Goal: Information Seeking & Learning: Learn about a topic

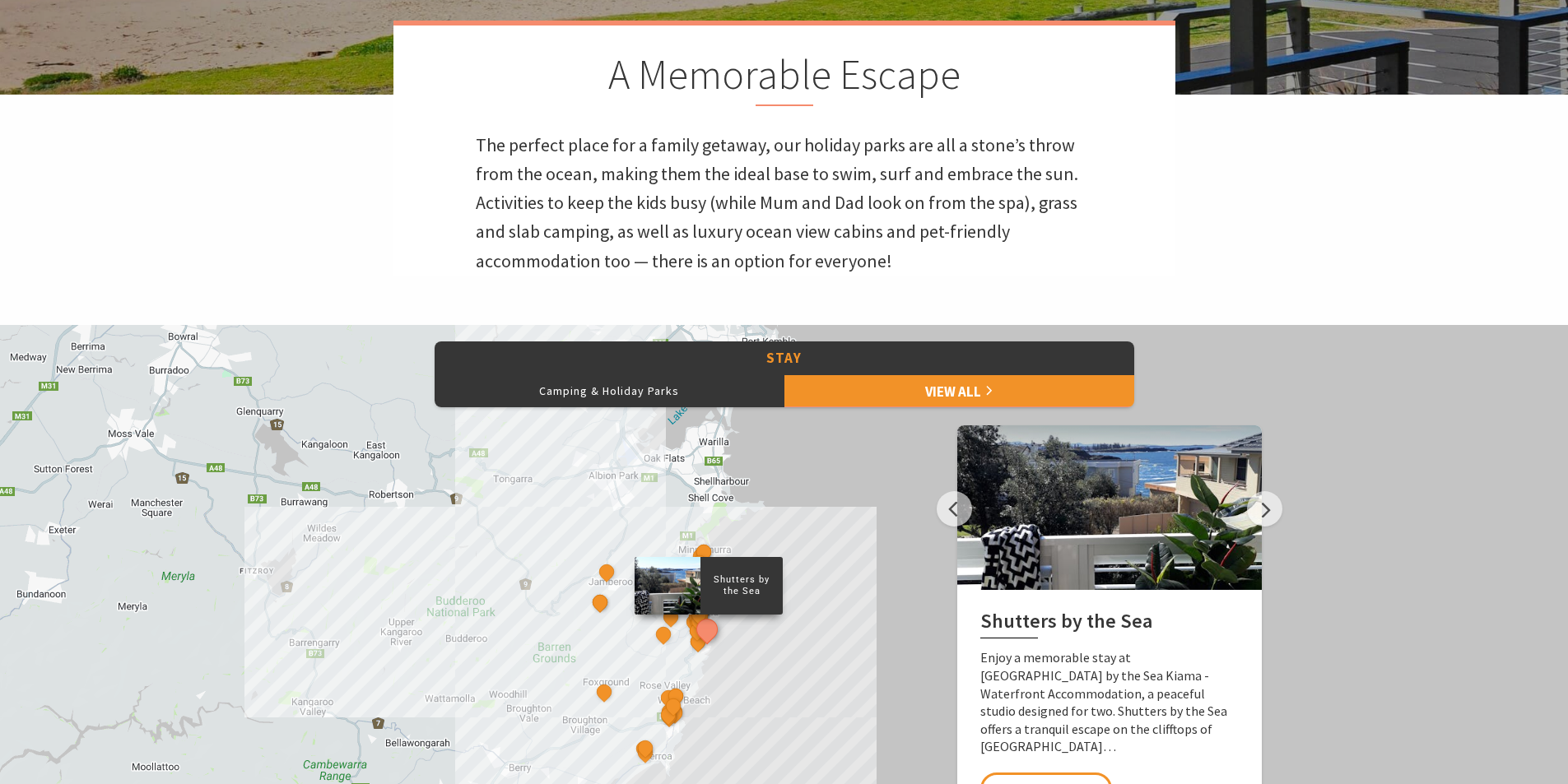
scroll to position [576, 0]
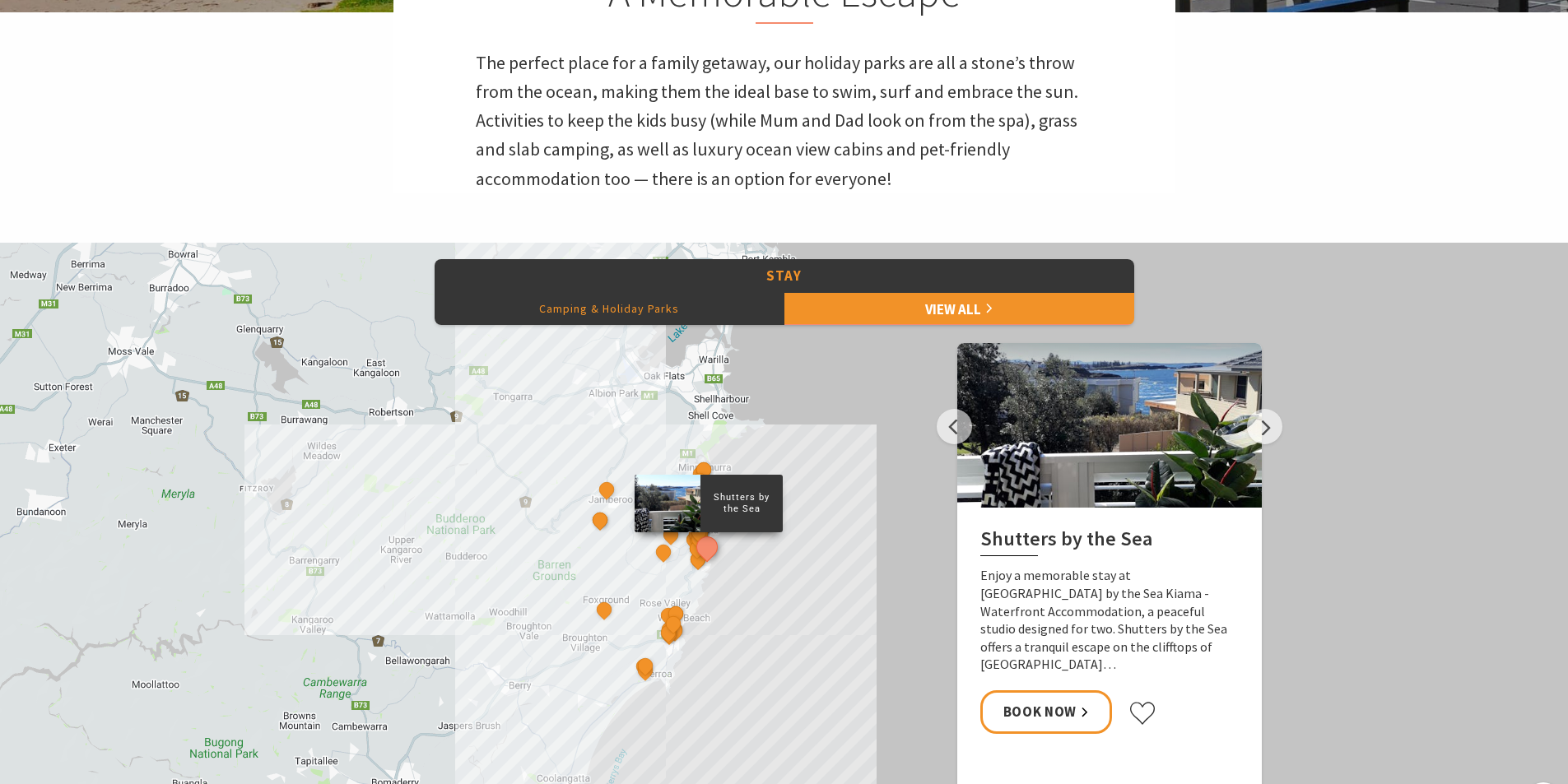
click at [618, 307] on button "Camping & Holiday Parks" at bounding box center [609, 308] width 350 height 33
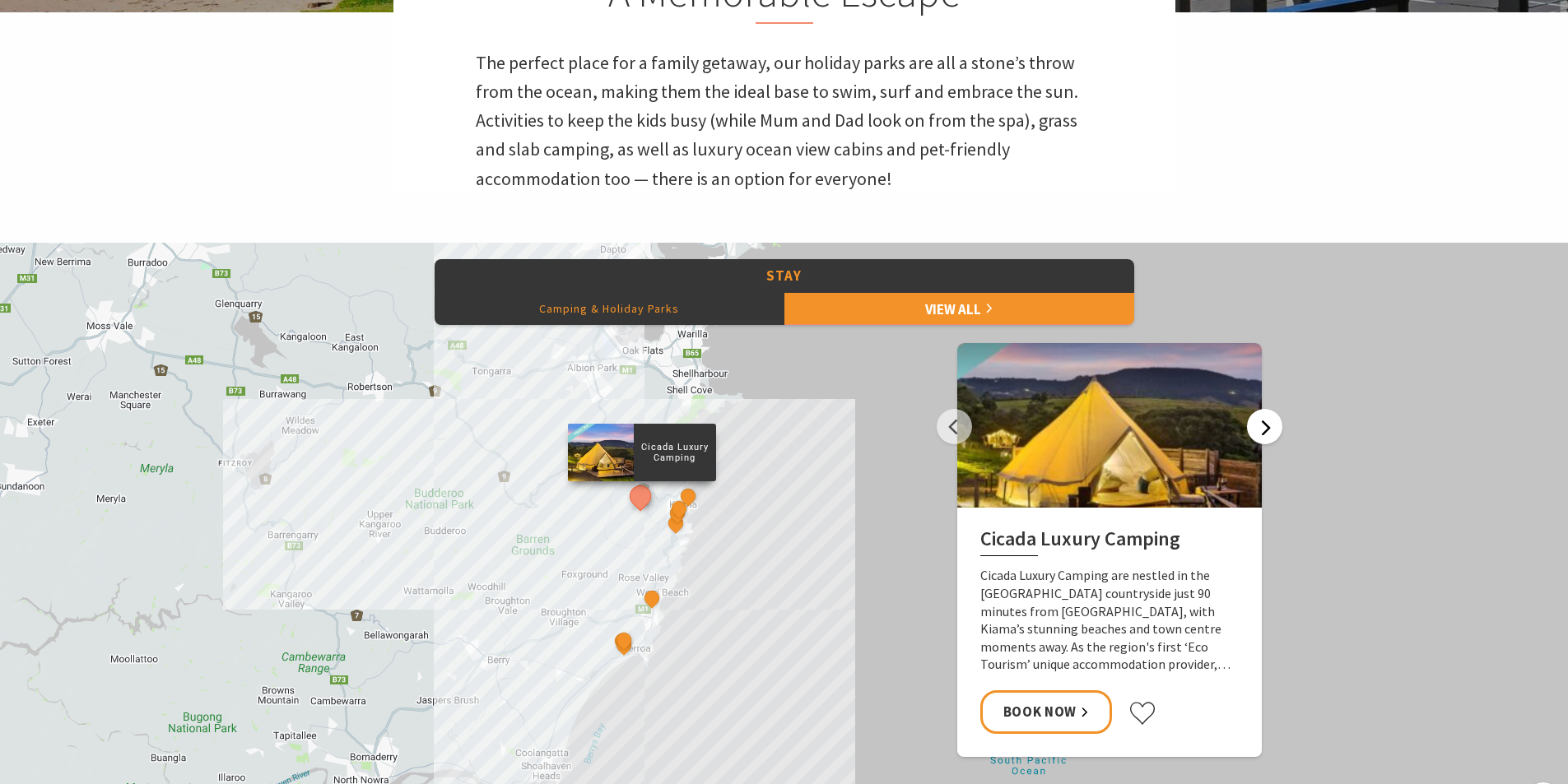
click at [1268, 435] on button "Next" at bounding box center [1264, 426] width 35 height 35
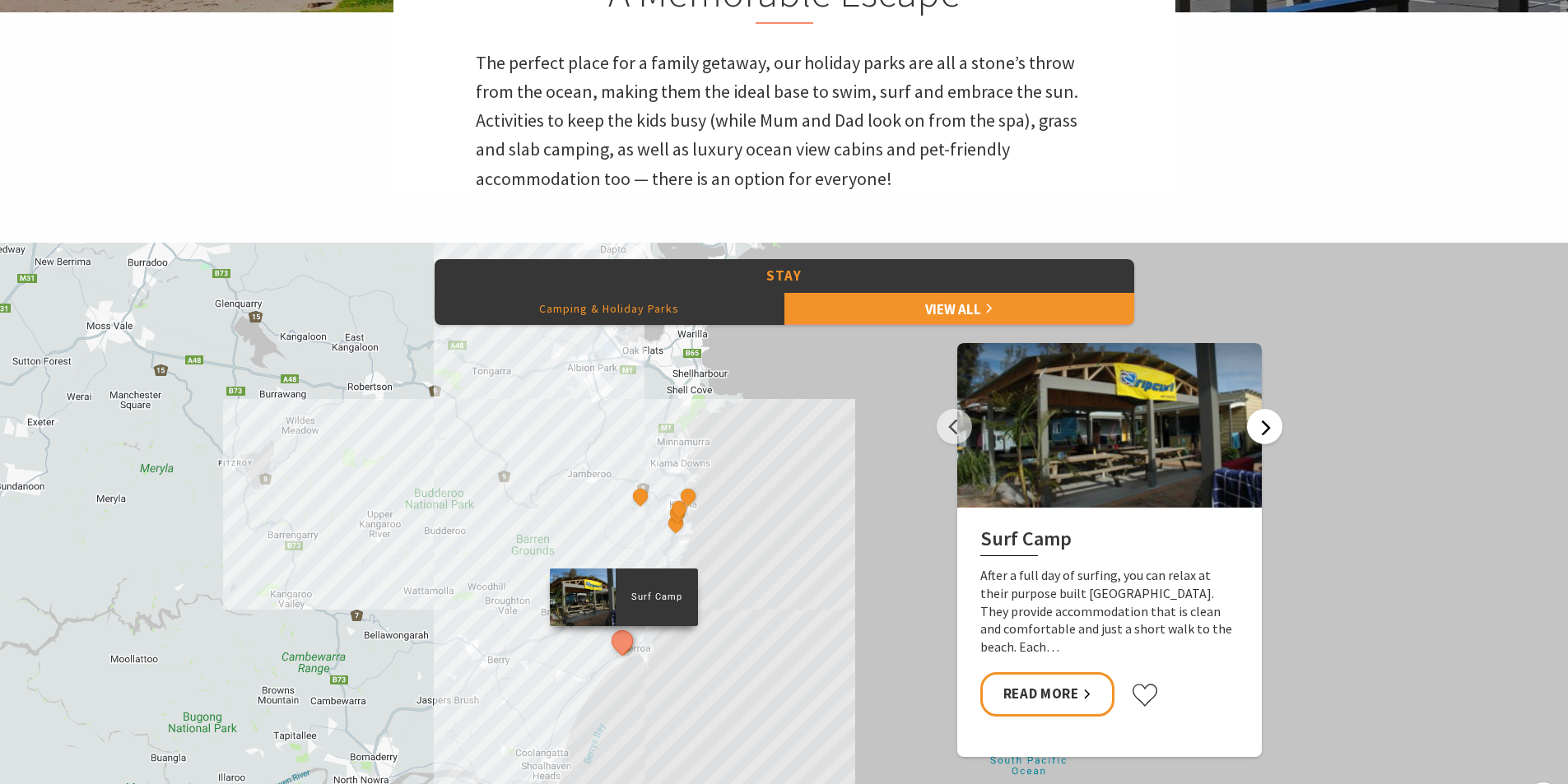
click at [1268, 435] on button "Next" at bounding box center [1264, 426] width 35 height 35
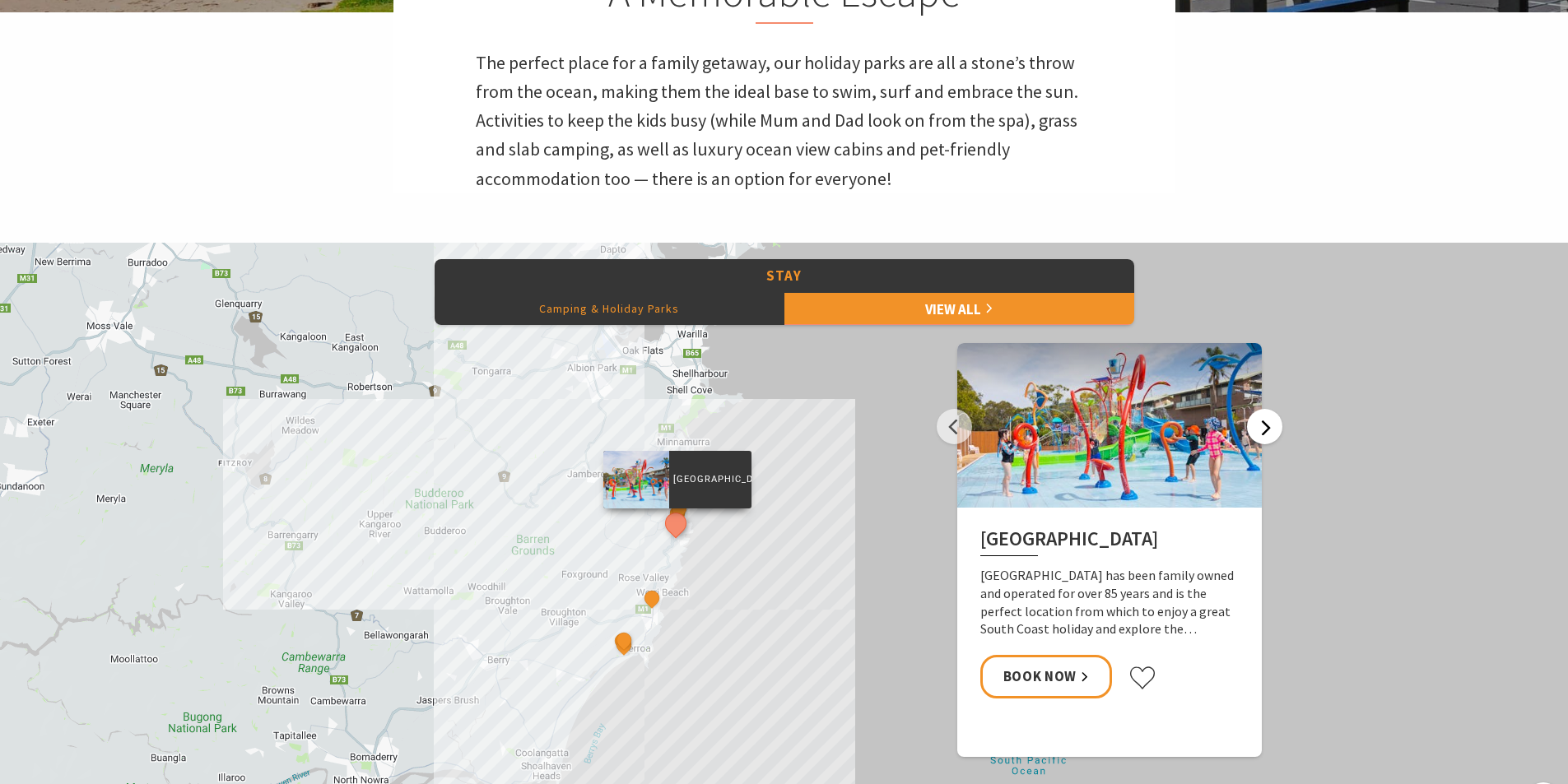
click at [1258, 435] on button "Next" at bounding box center [1264, 426] width 35 height 35
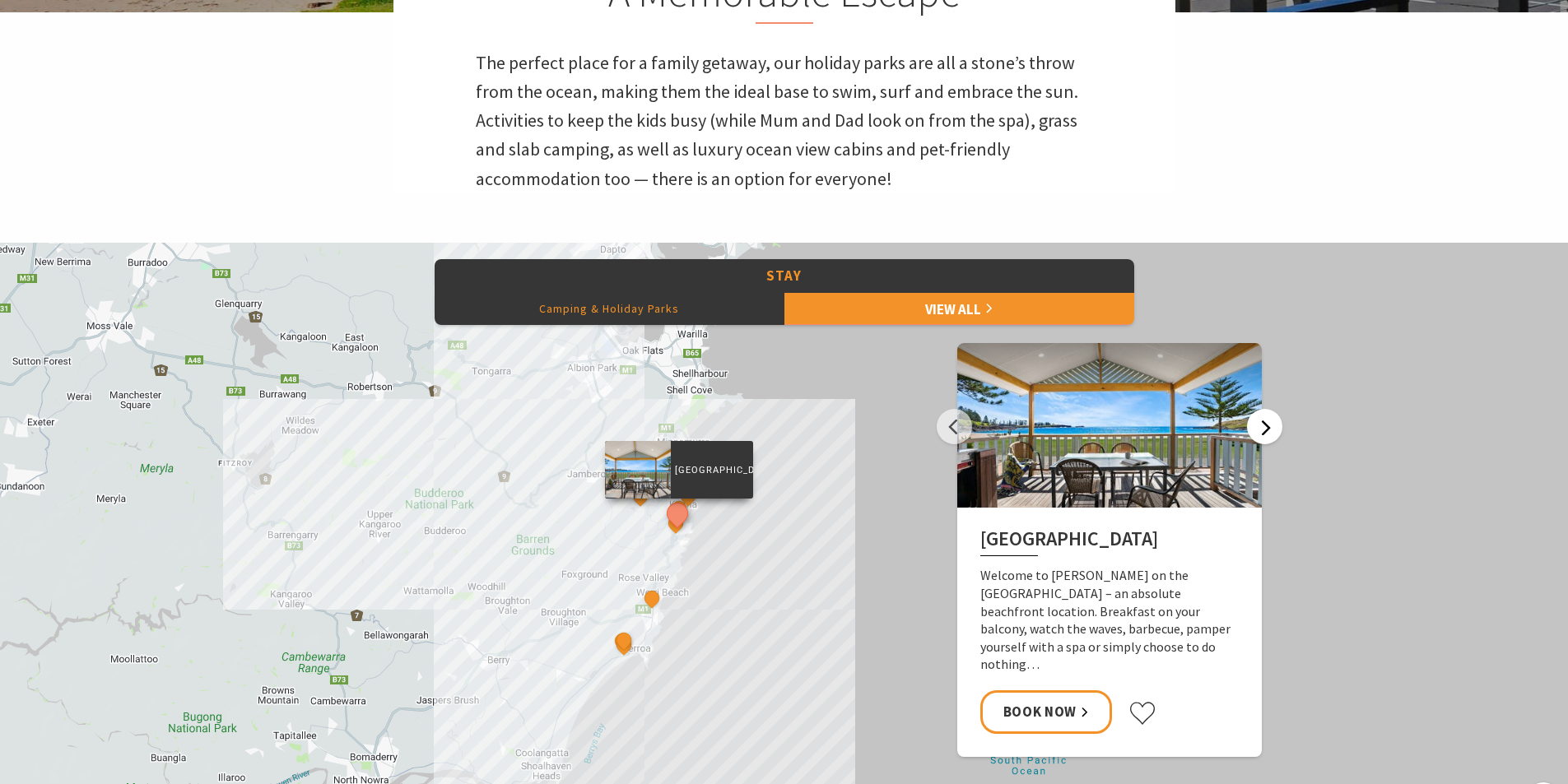
click at [1255, 425] on button "Next" at bounding box center [1264, 426] width 35 height 35
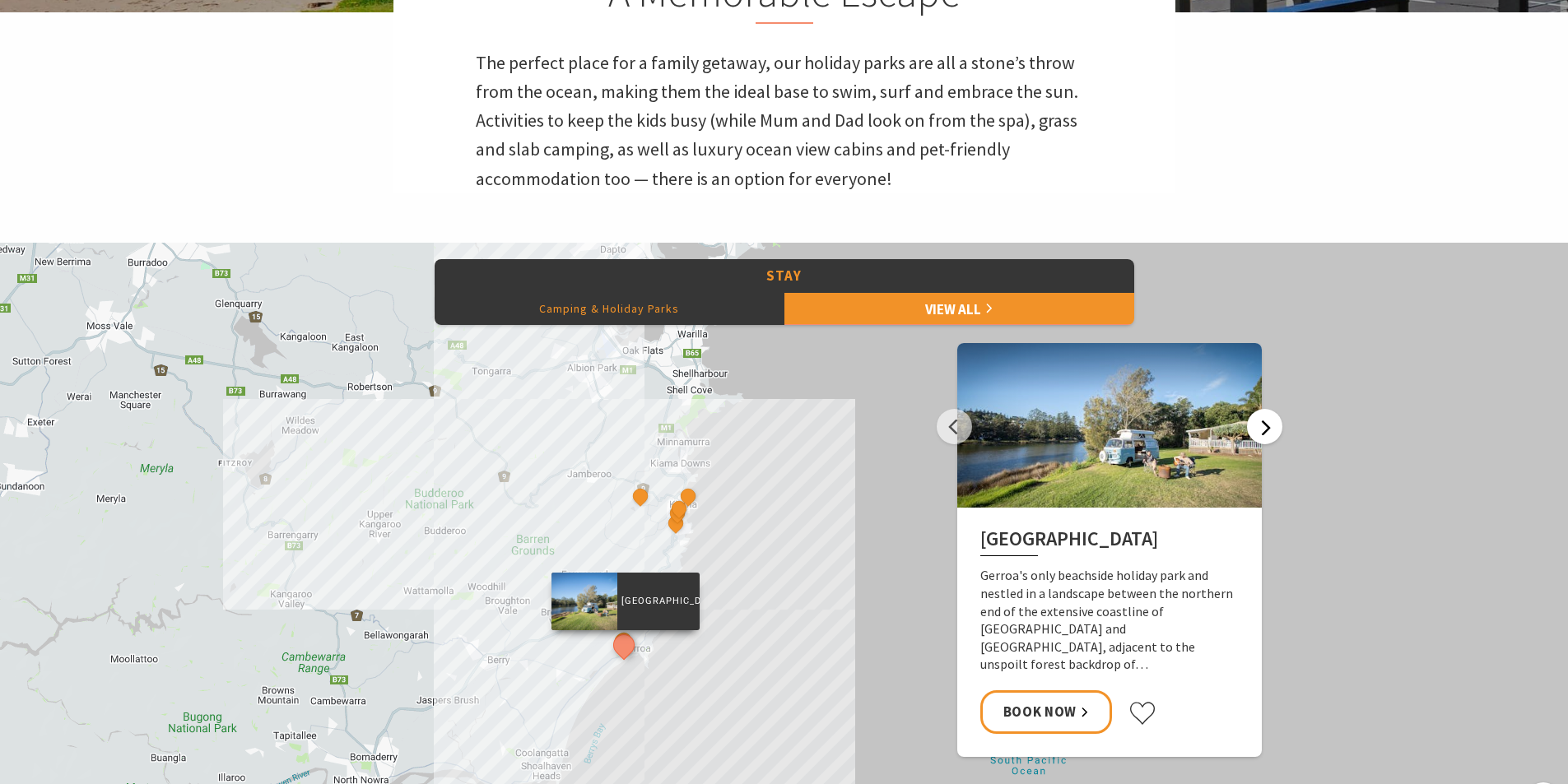
click at [1267, 421] on button "Next" at bounding box center [1264, 426] width 35 height 35
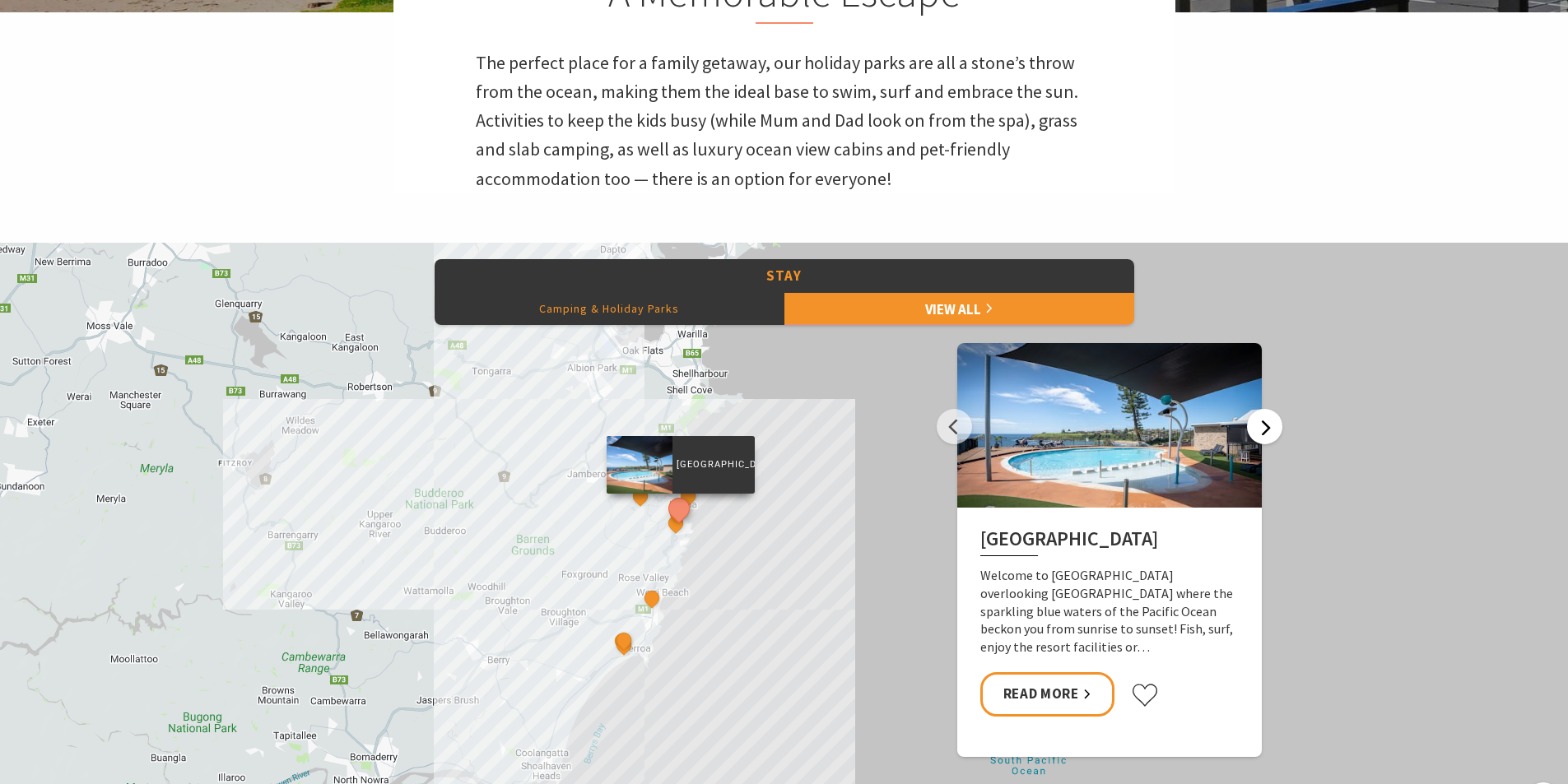
click at [1267, 421] on button "Next" at bounding box center [1264, 426] width 35 height 35
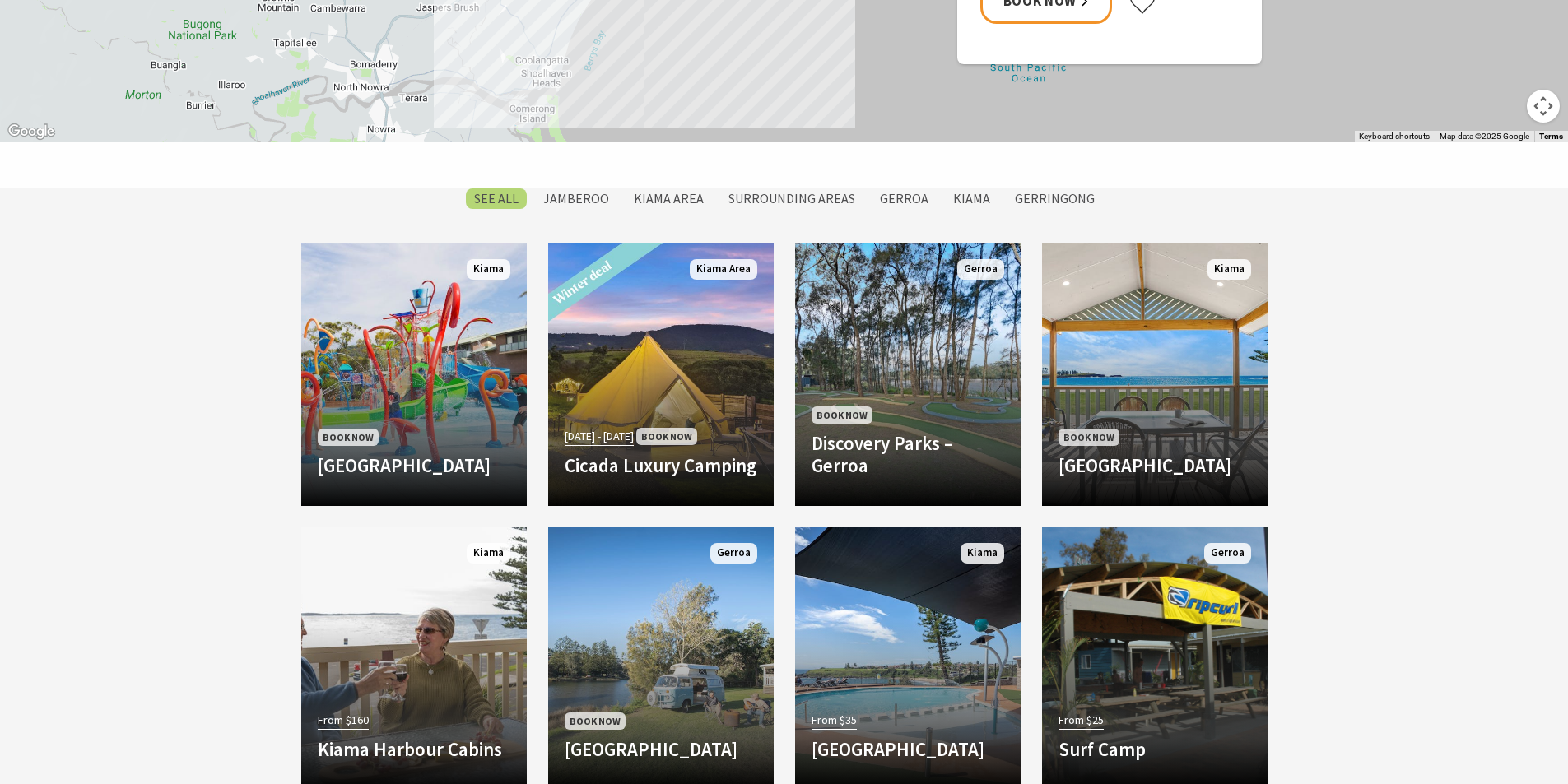
scroll to position [1563, 0]
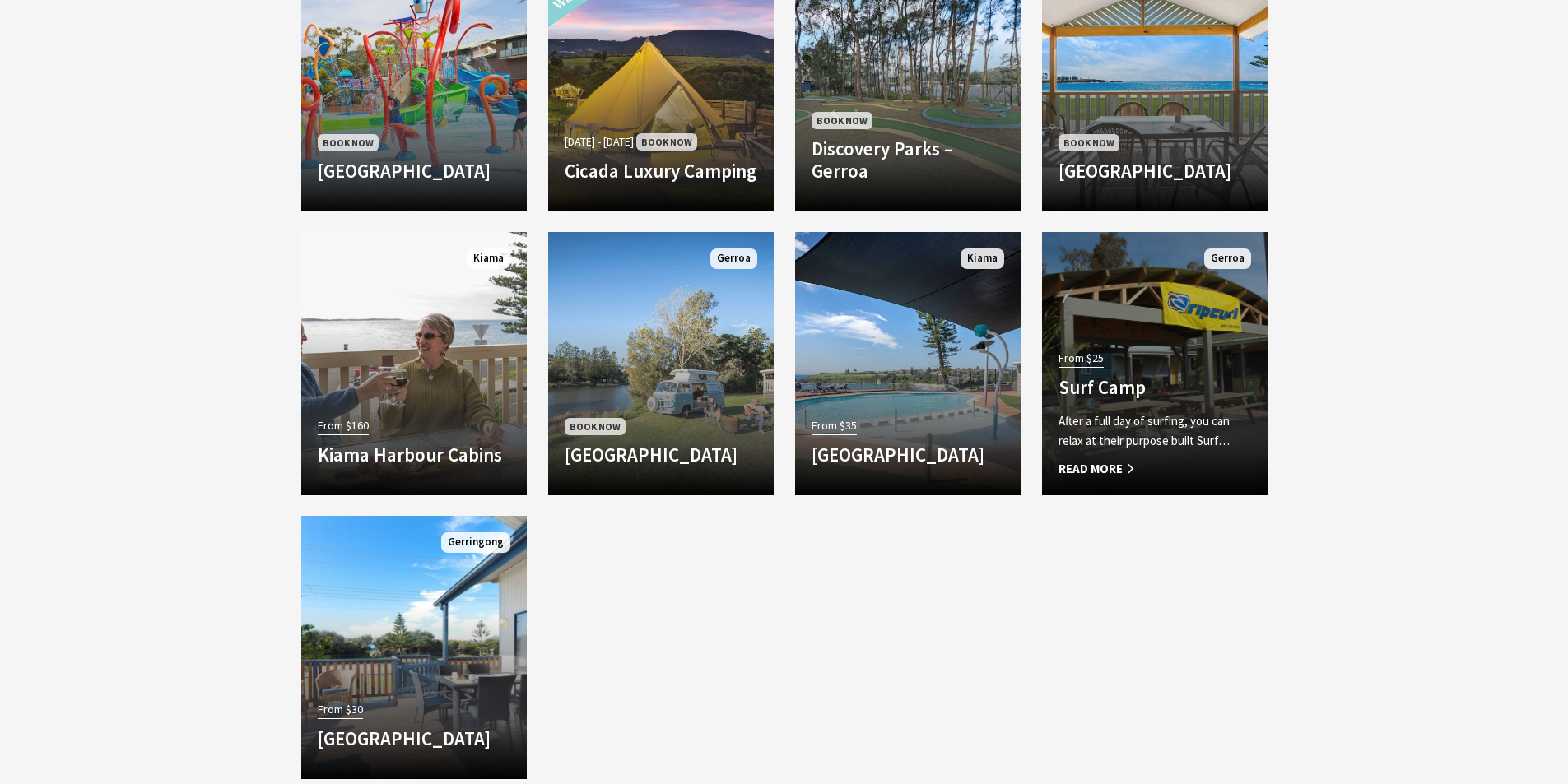
click at [1172, 365] on div "From $25 Surf Camp After a full day of surfing, you can relax at their purpose …" at bounding box center [1155, 412] width 225 height 133
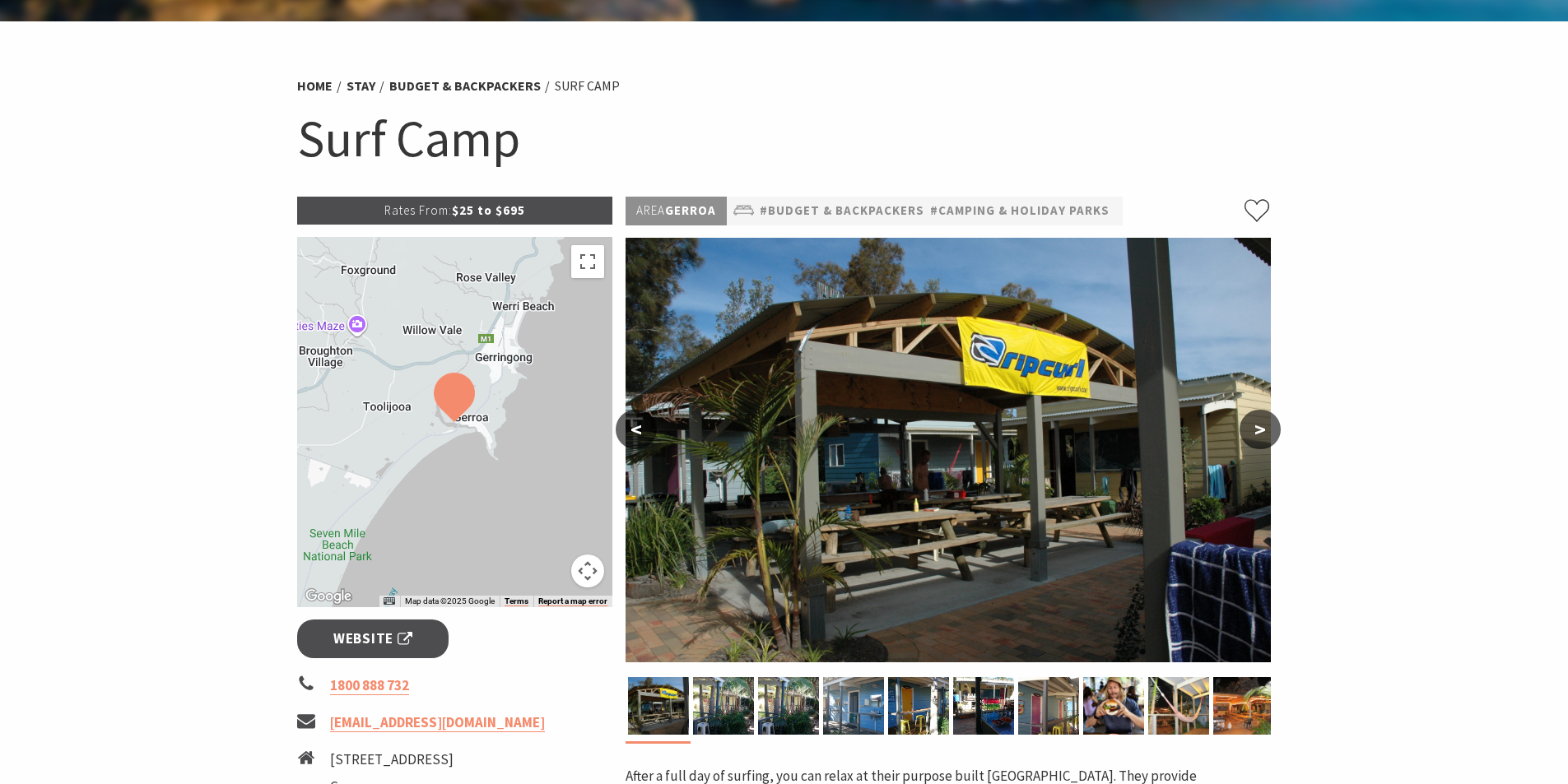
scroll to position [83, 0]
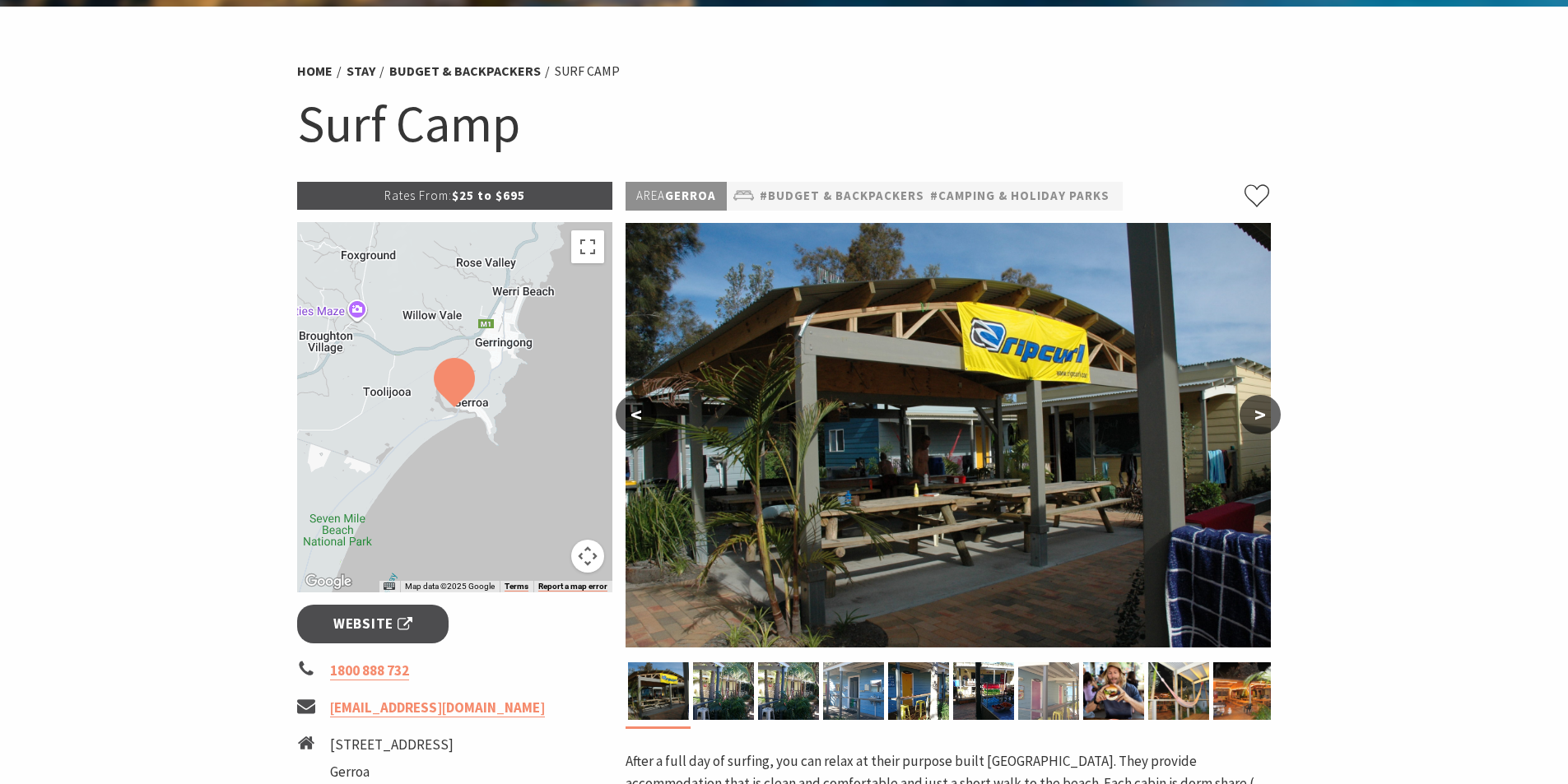
click at [1029, 694] on img at bounding box center [1048, 691] width 61 height 58
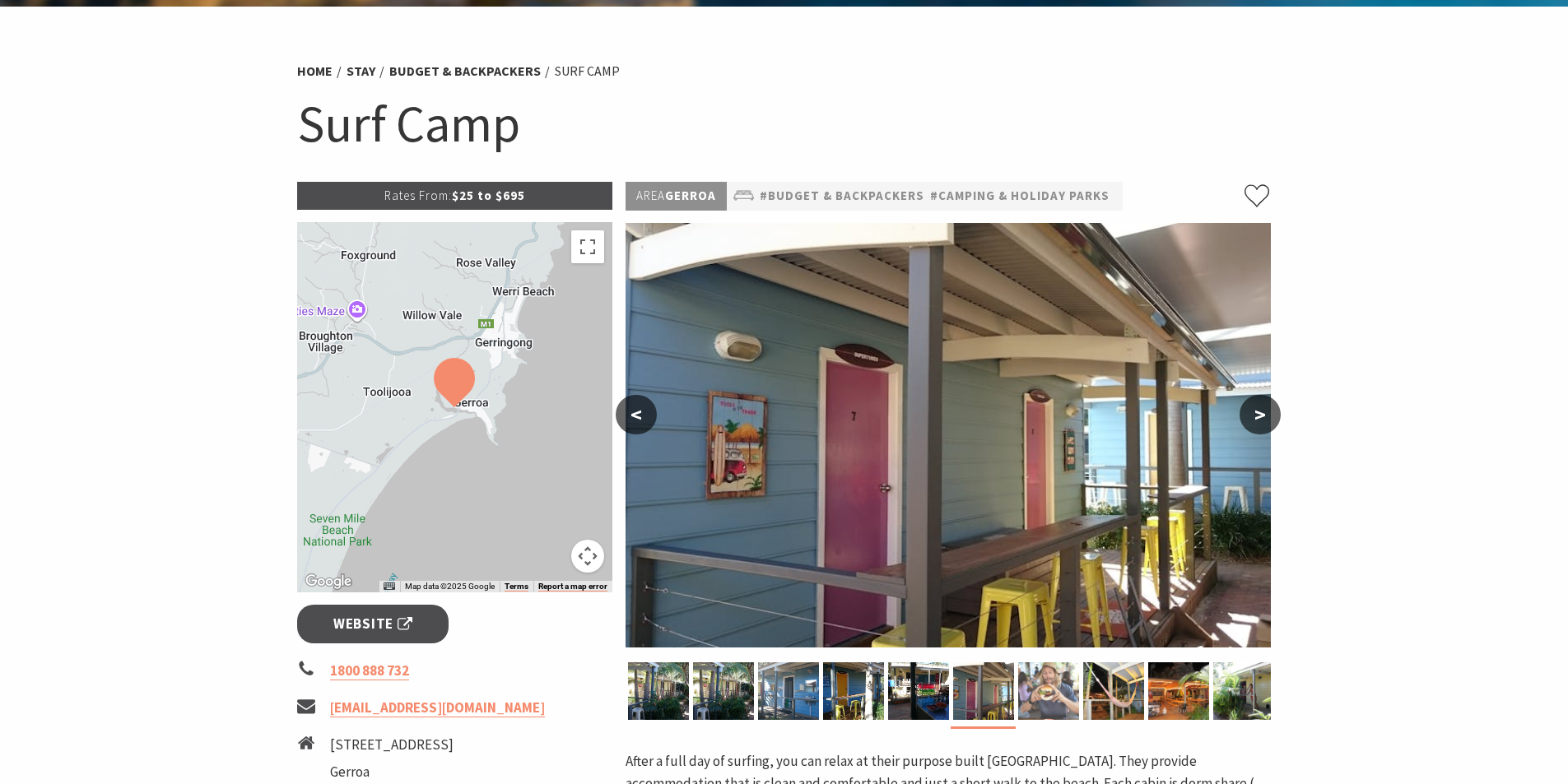
click at [1061, 695] on img at bounding box center [1048, 691] width 61 height 58
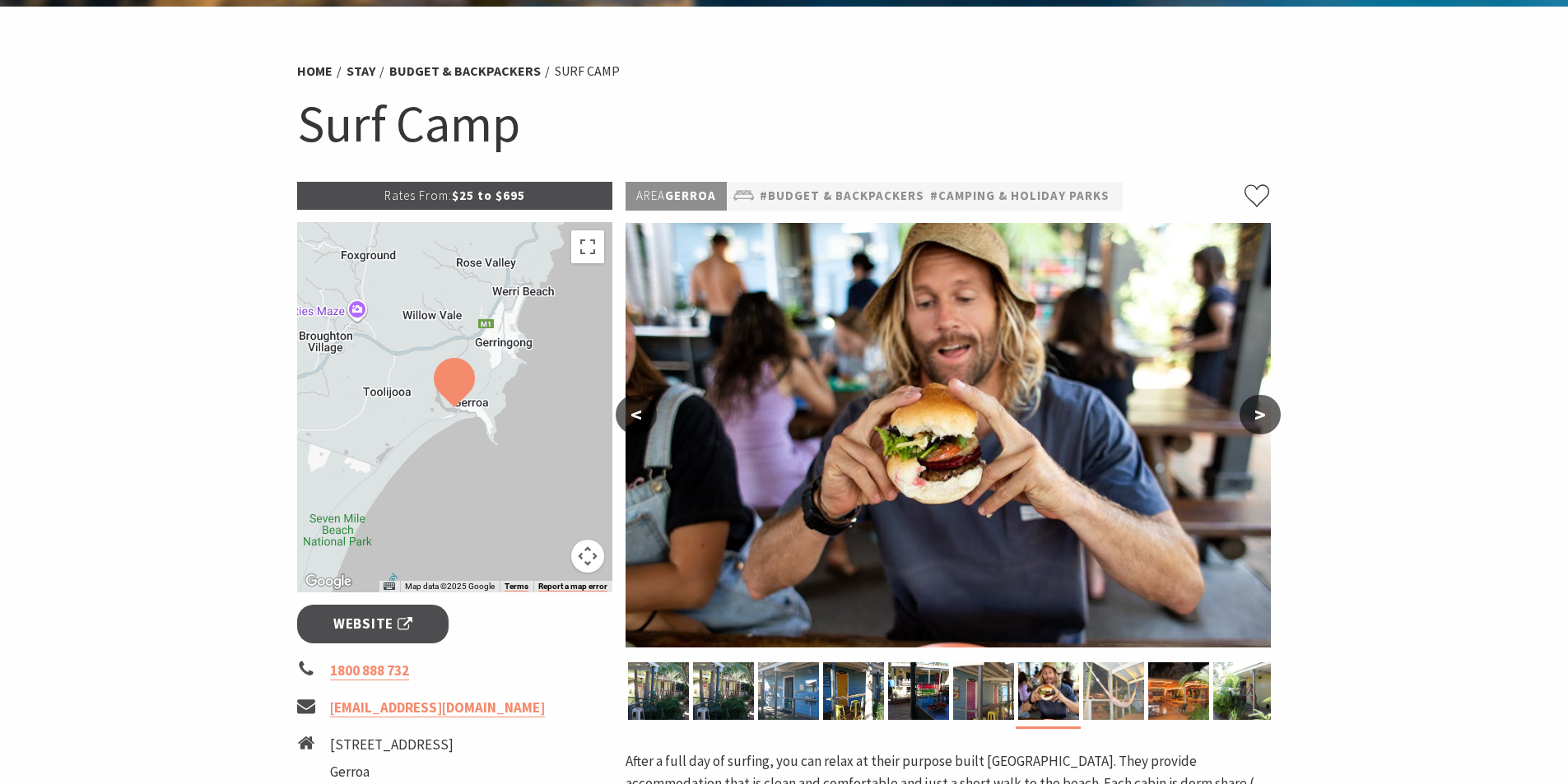
click at [1112, 695] on img at bounding box center [1113, 691] width 61 height 58
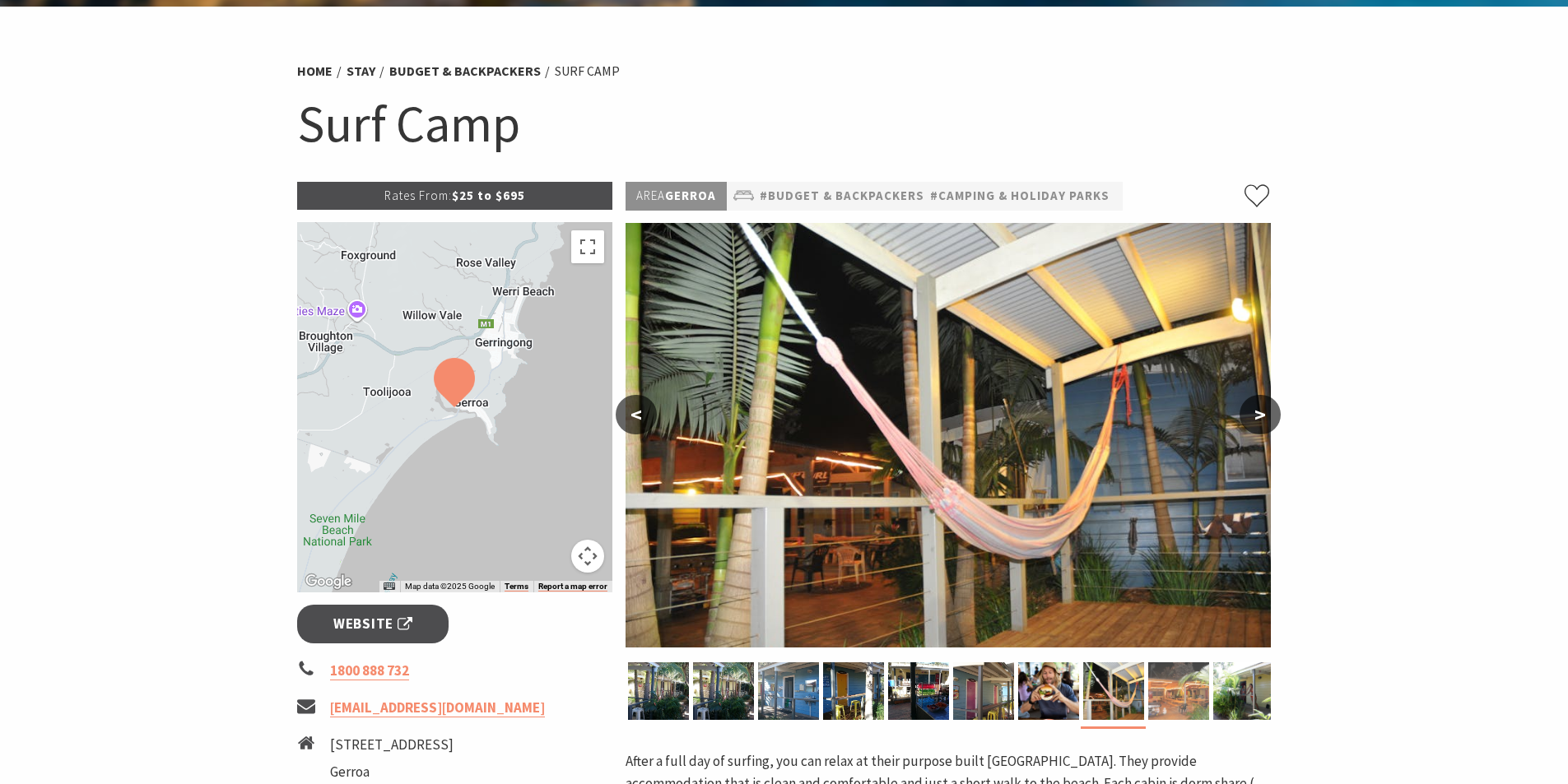
click at [1188, 692] on img at bounding box center [1178, 691] width 61 height 58
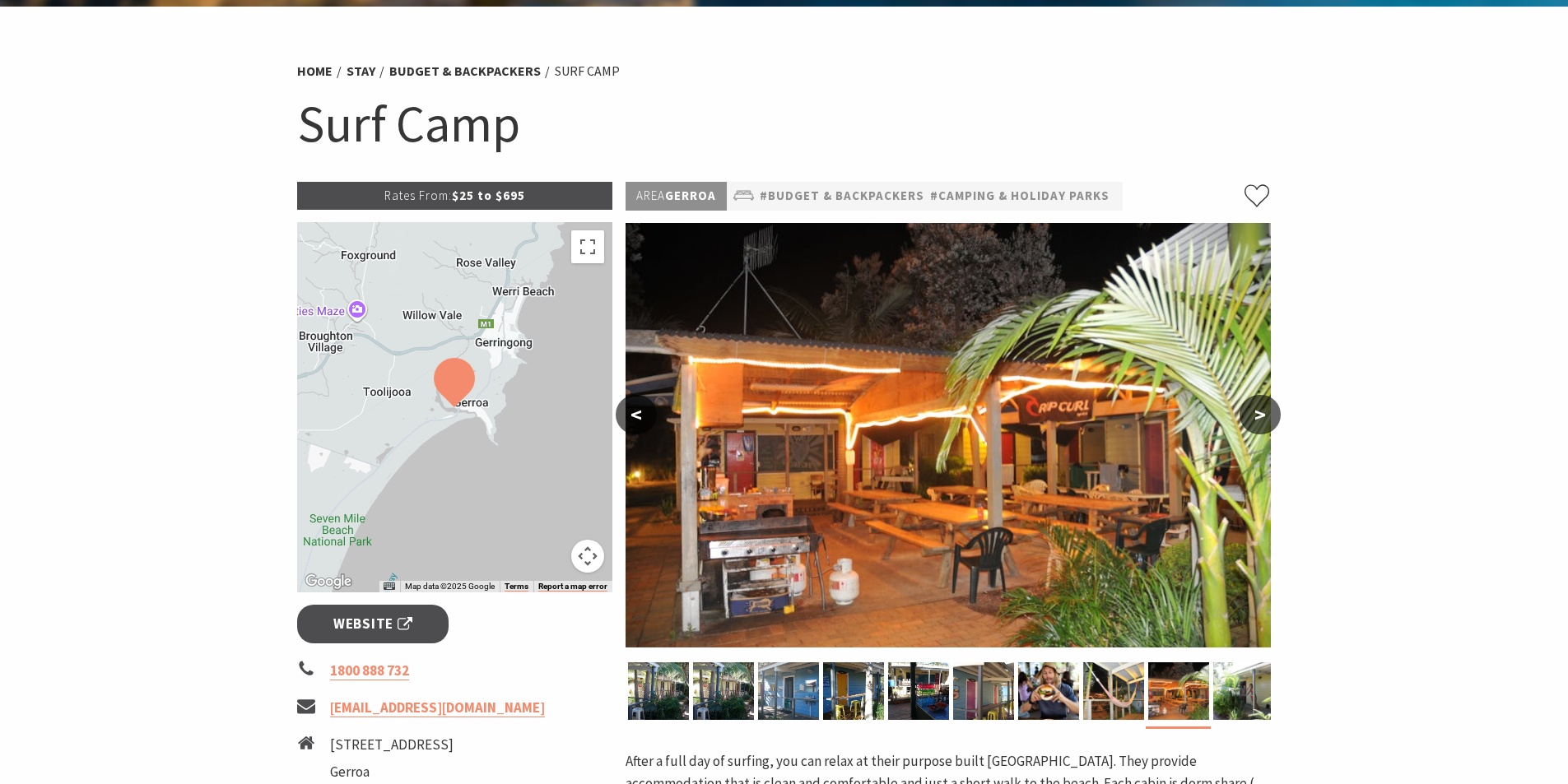
click at [1257, 414] on button ">" at bounding box center [1260, 414] width 41 height 39
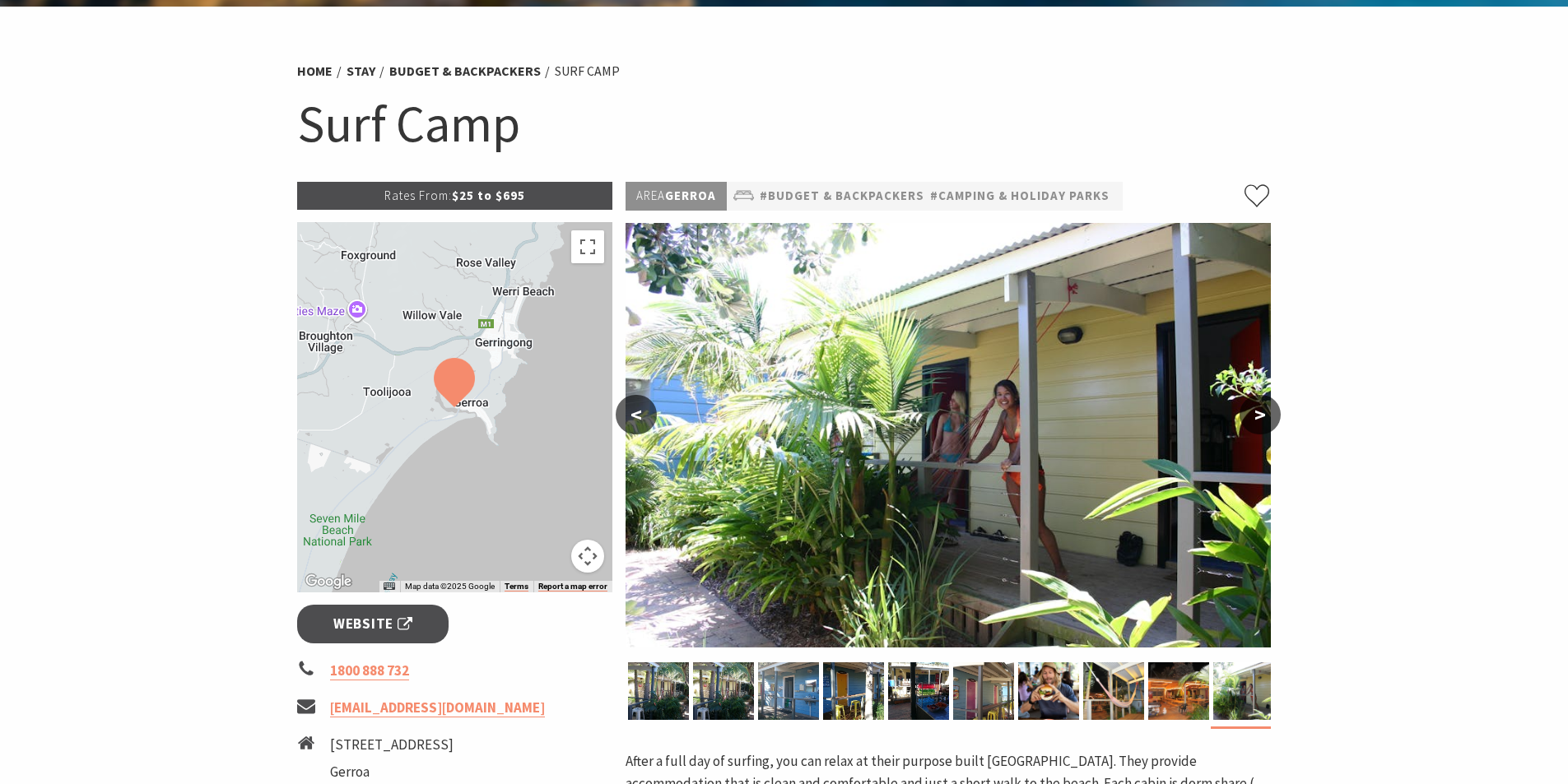
click at [1257, 414] on button ">" at bounding box center [1260, 414] width 41 height 39
click at [643, 413] on button "<" at bounding box center [636, 414] width 41 height 39
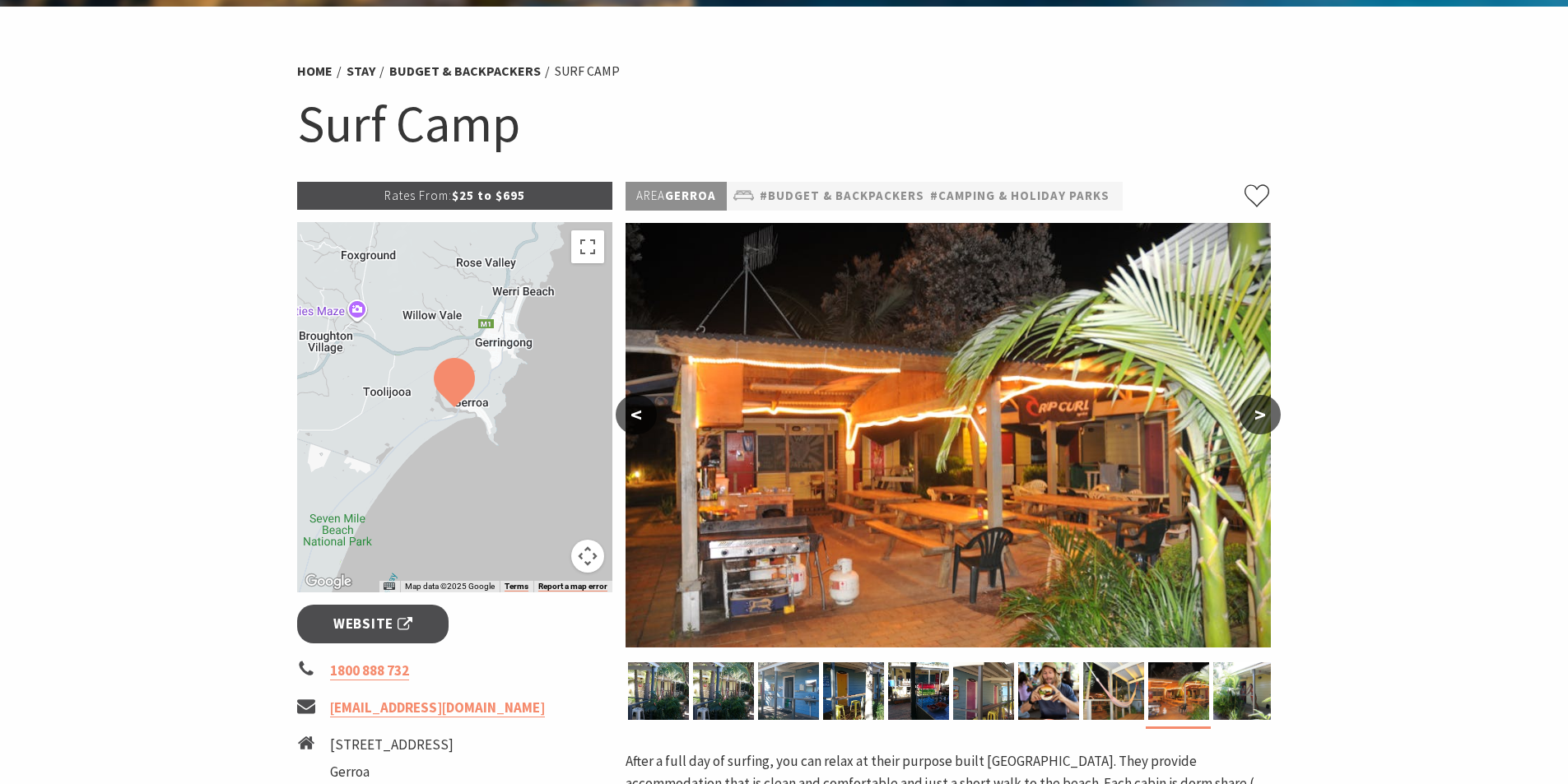
click at [643, 413] on button "<" at bounding box center [636, 414] width 41 height 39
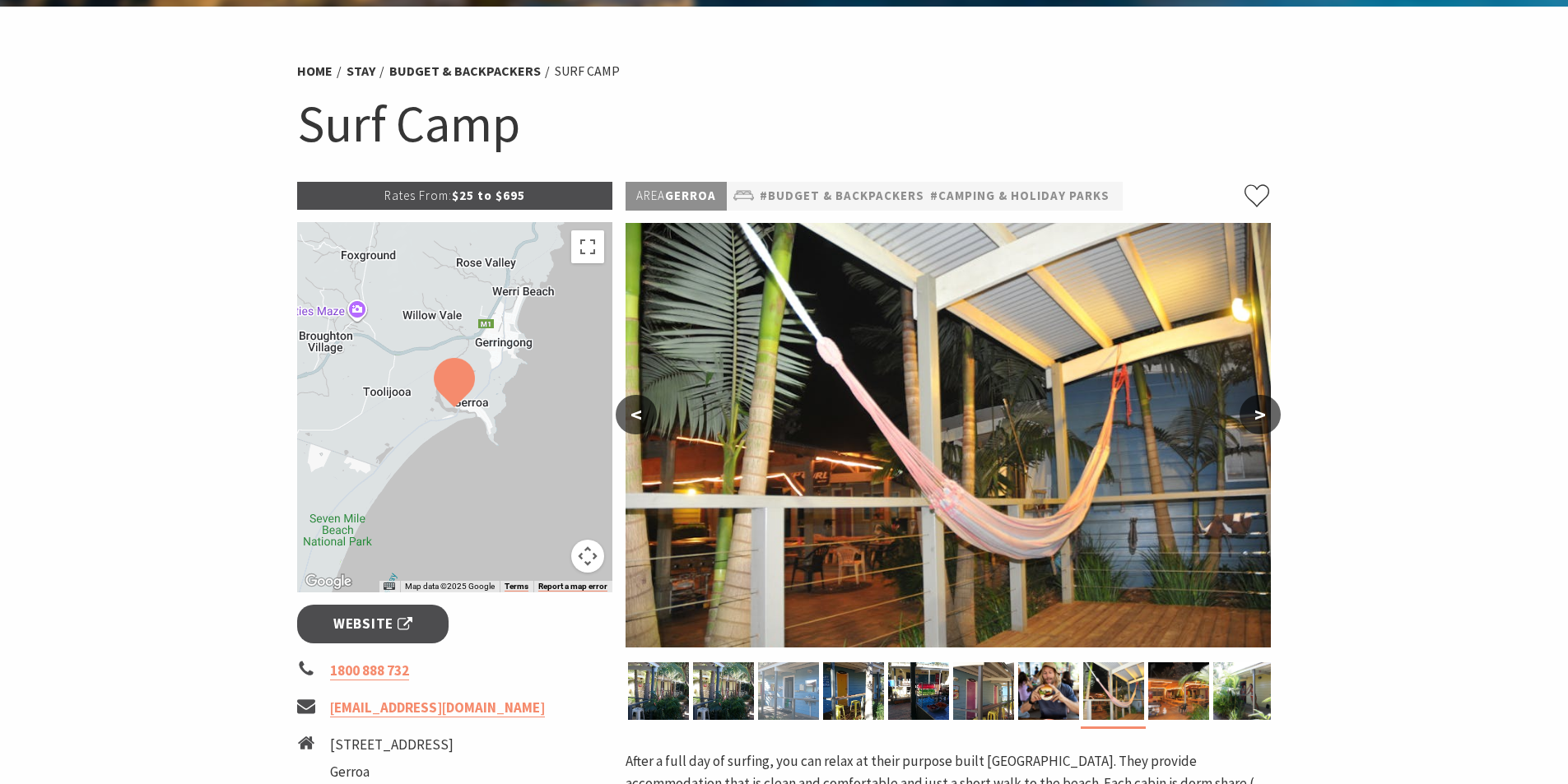
click at [784, 704] on img at bounding box center [789, 691] width 61 height 58
click at [714, 698] on img at bounding box center [723, 691] width 61 height 58
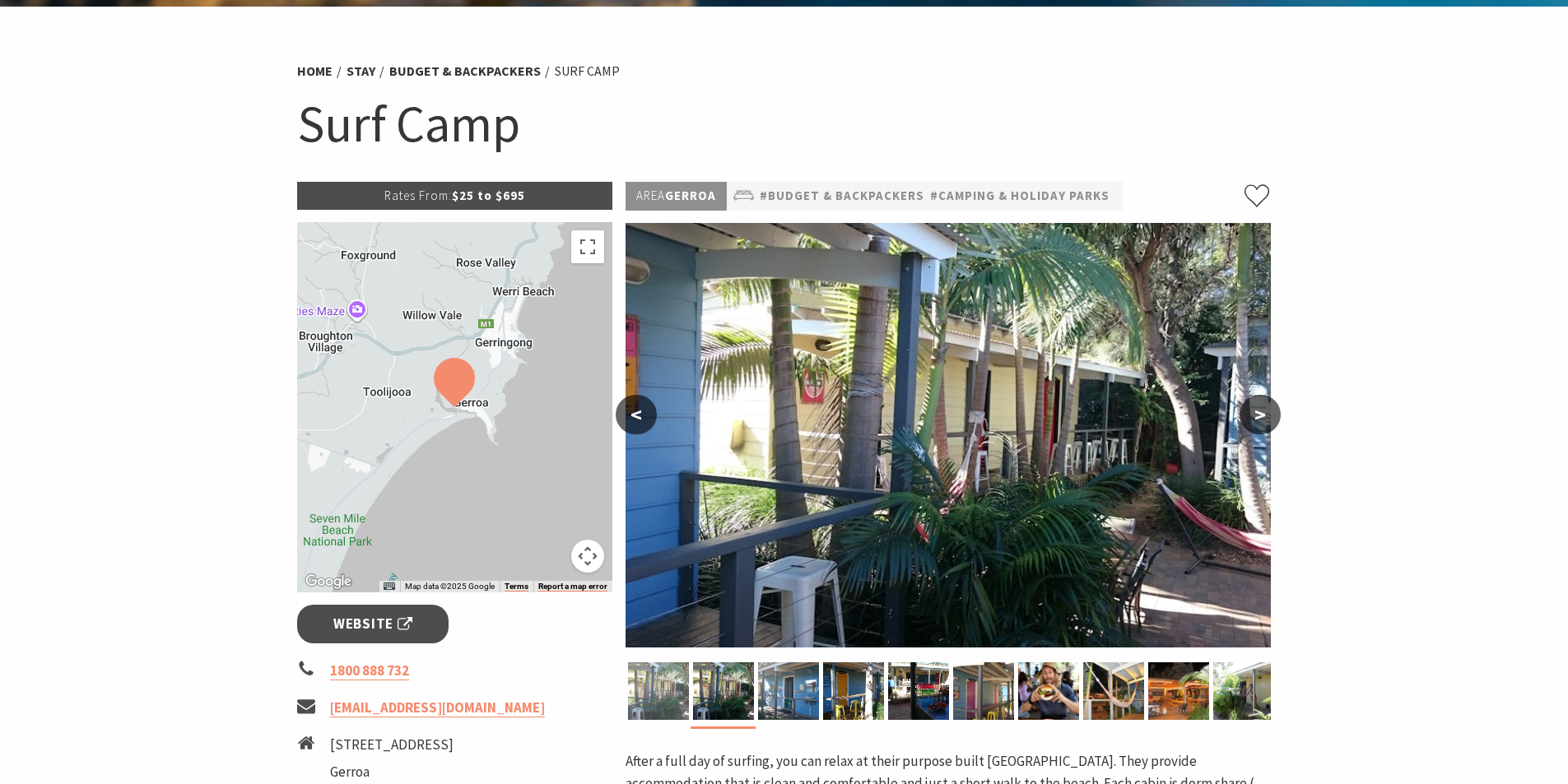
click at [658, 699] on img at bounding box center [658, 691] width 61 height 58
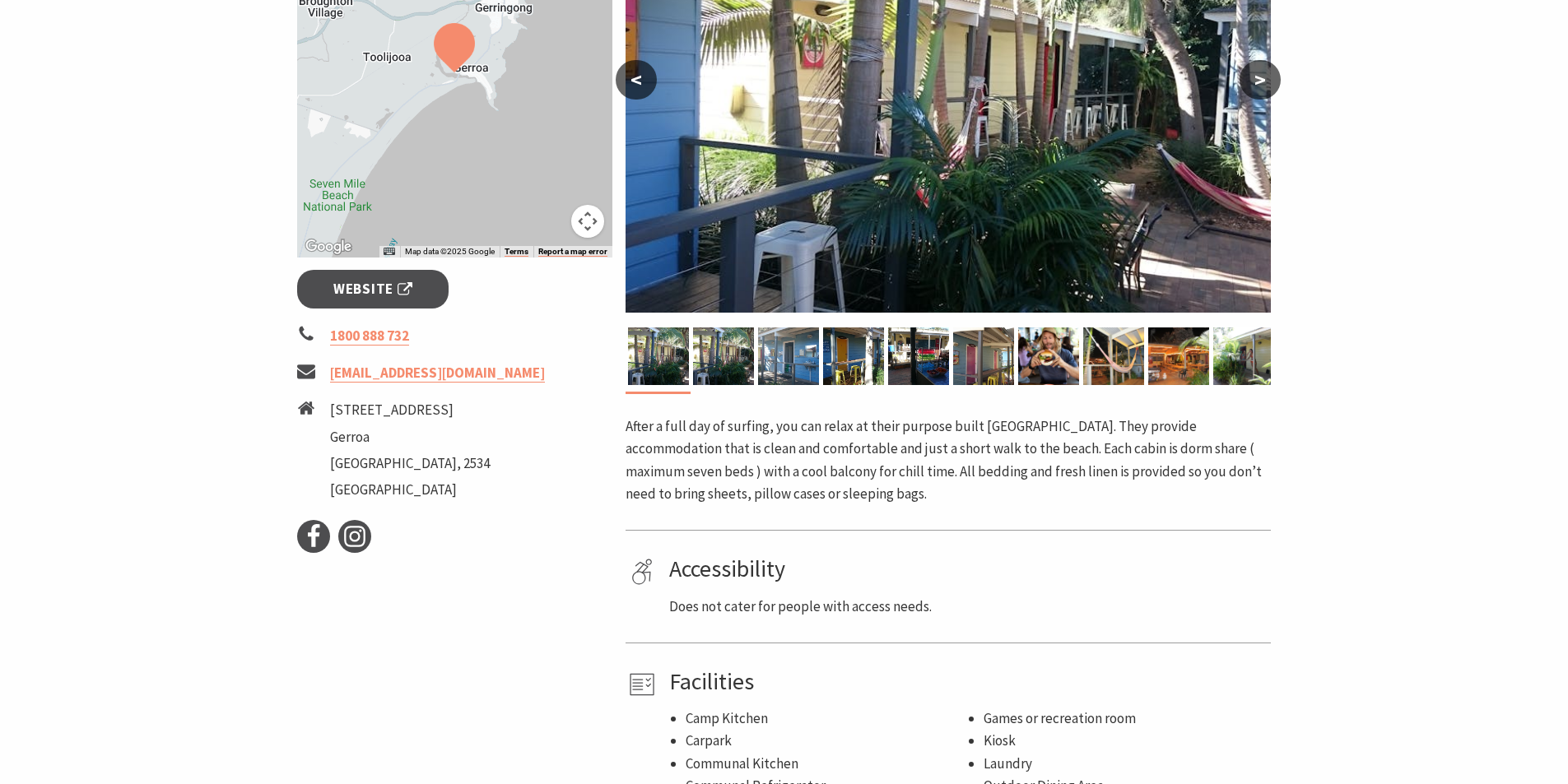
scroll to position [411, 0]
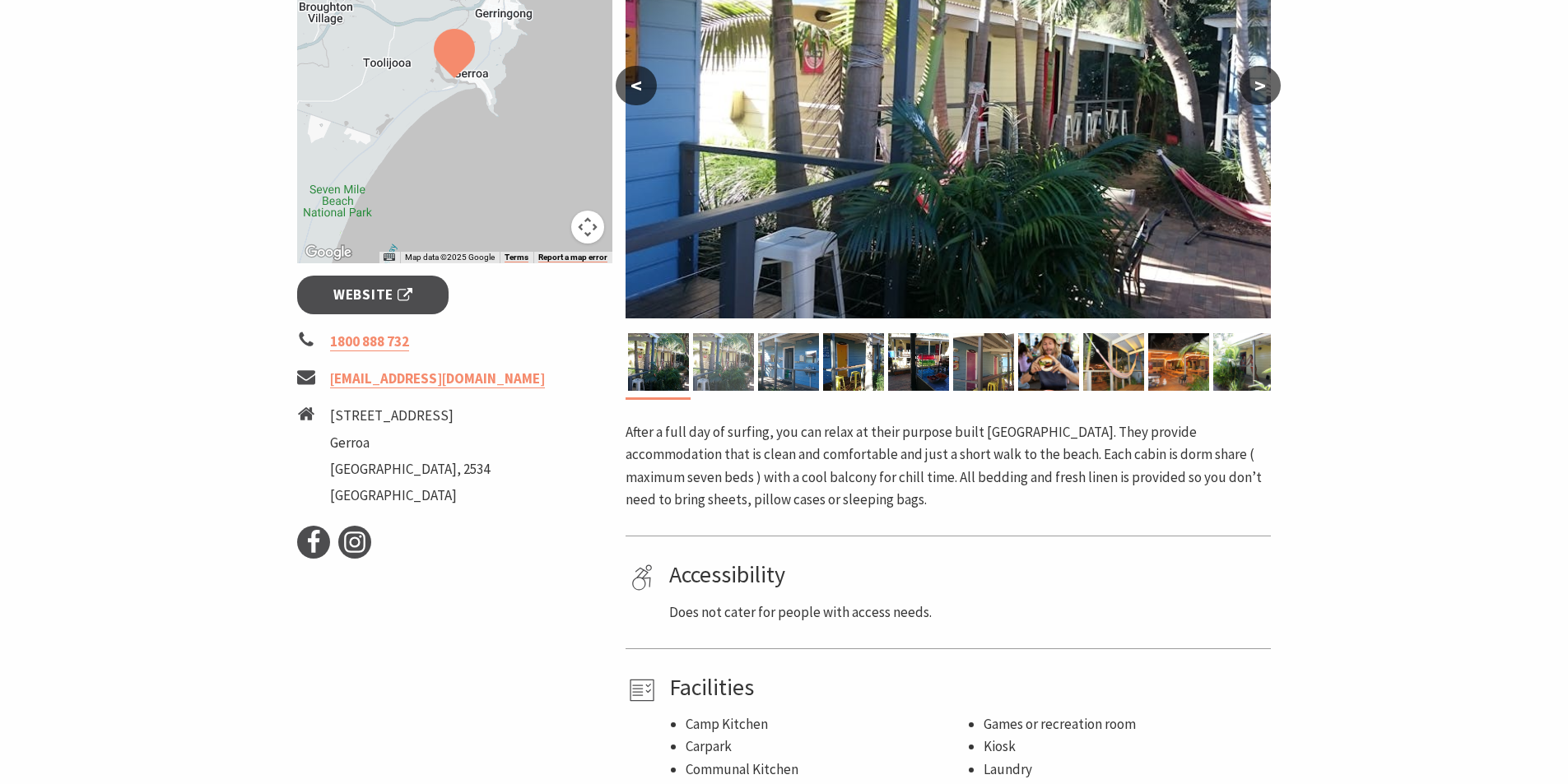
click at [741, 354] on img at bounding box center [723, 362] width 61 height 58
click at [796, 365] on img at bounding box center [789, 362] width 61 height 58
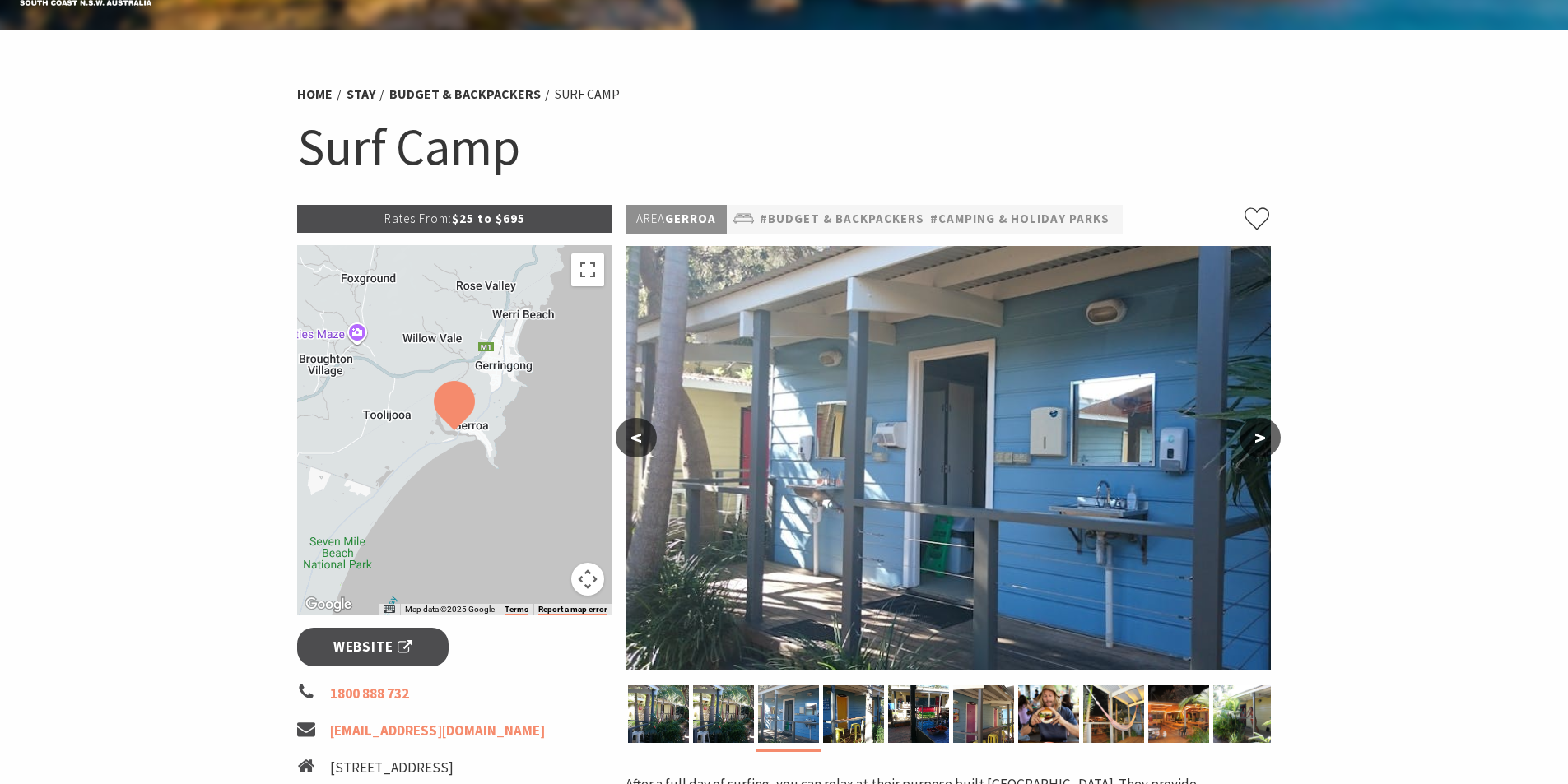
scroll to position [0, 0]
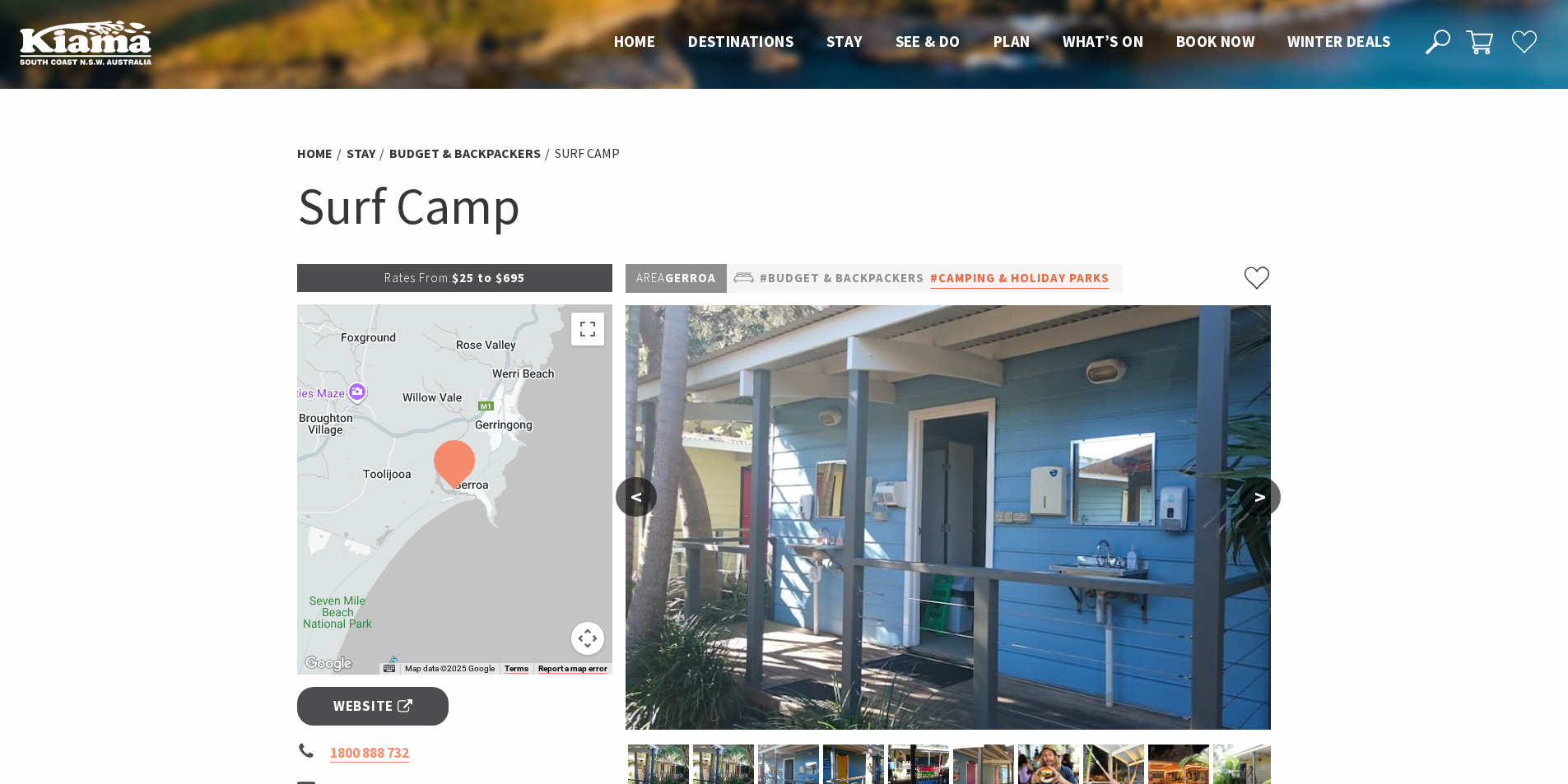
click at [992, 284] on link "#Camping & Holiday Parks" at bounding box center [1020, 279] width 179 height 21
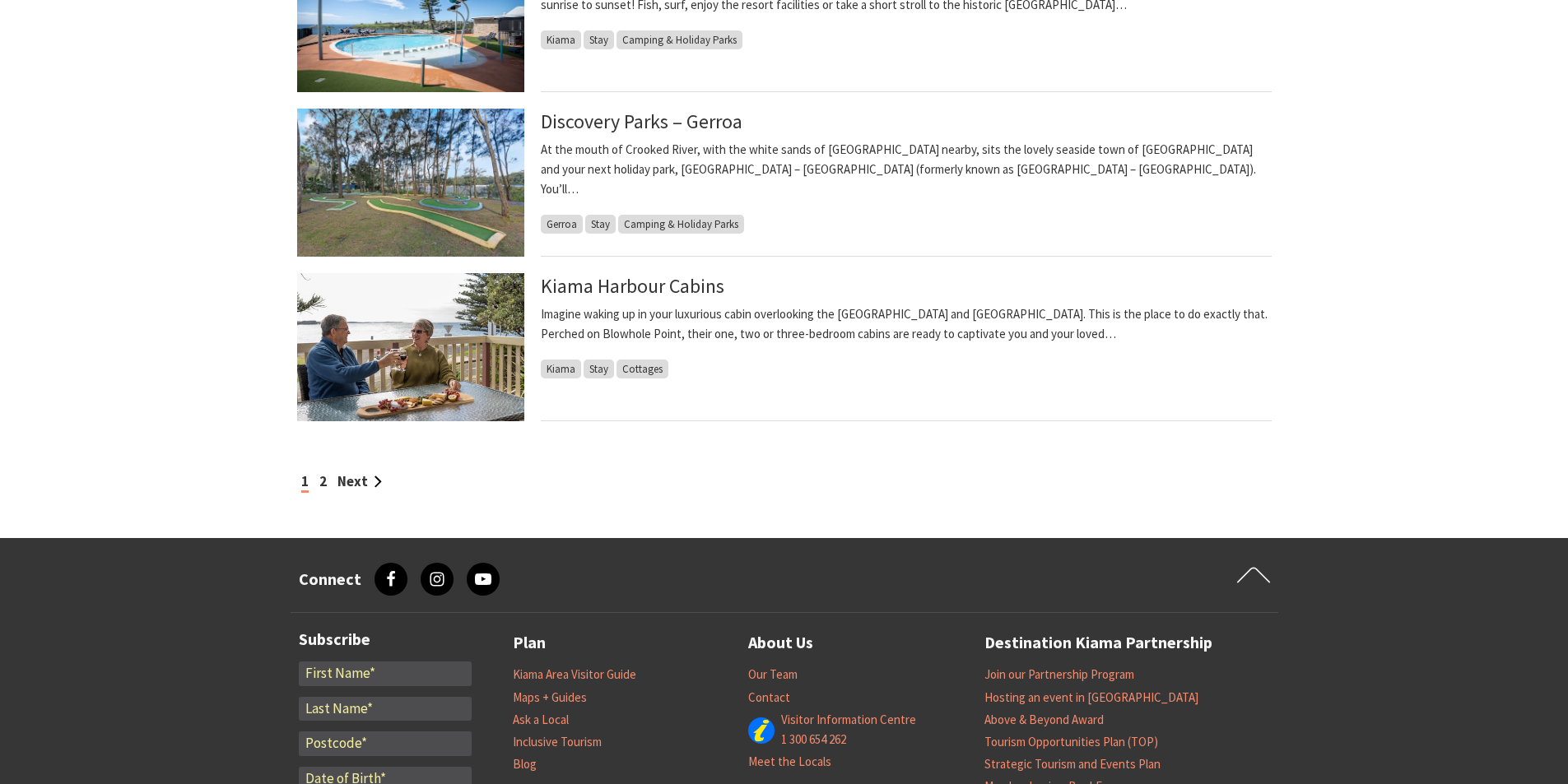
scroll to position [1399, 0]
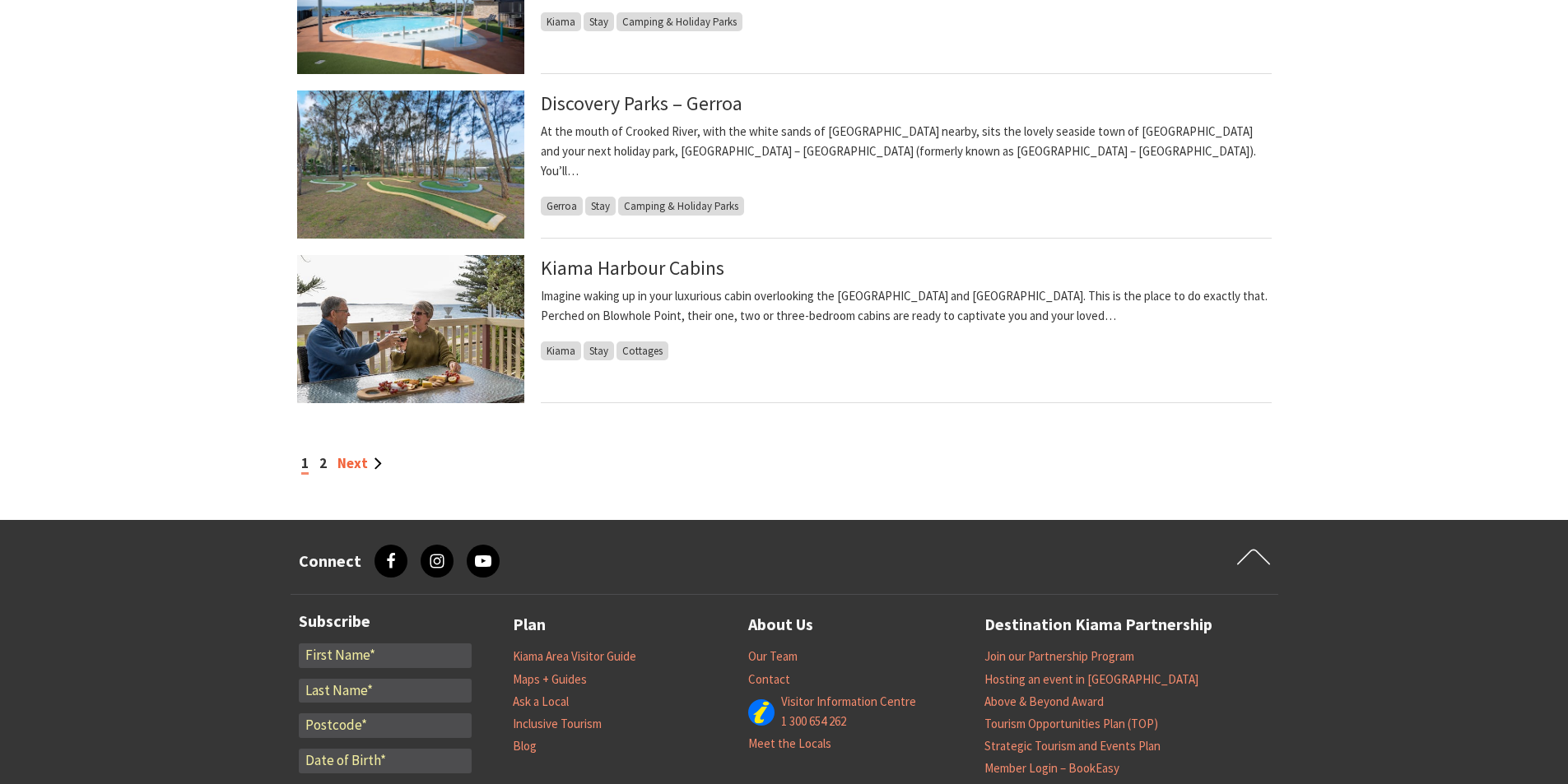
click at [360, 465] on link "Next" at bounding box center [359, 464] width 44 height 18
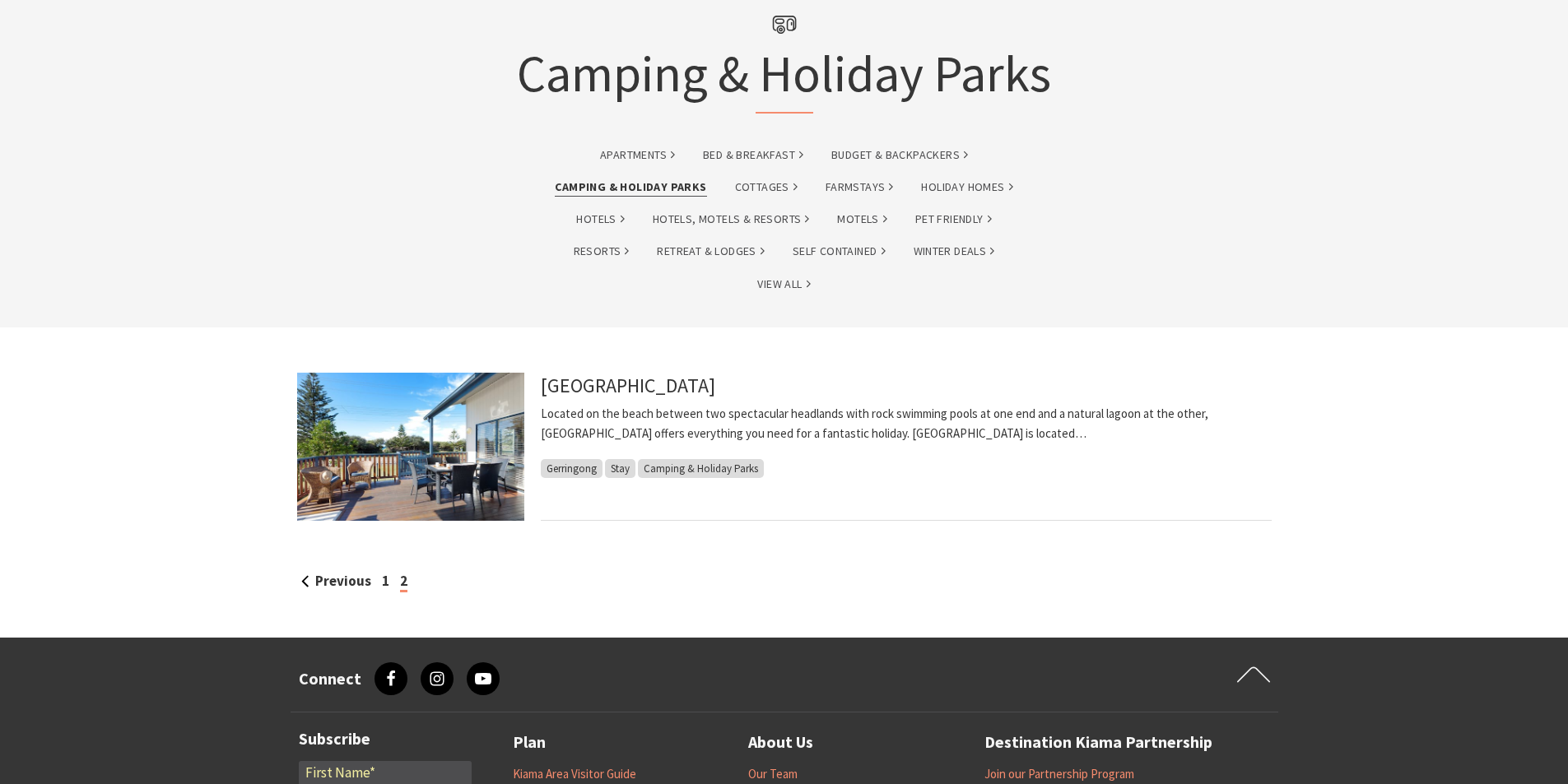
scroll to position [247, 0]
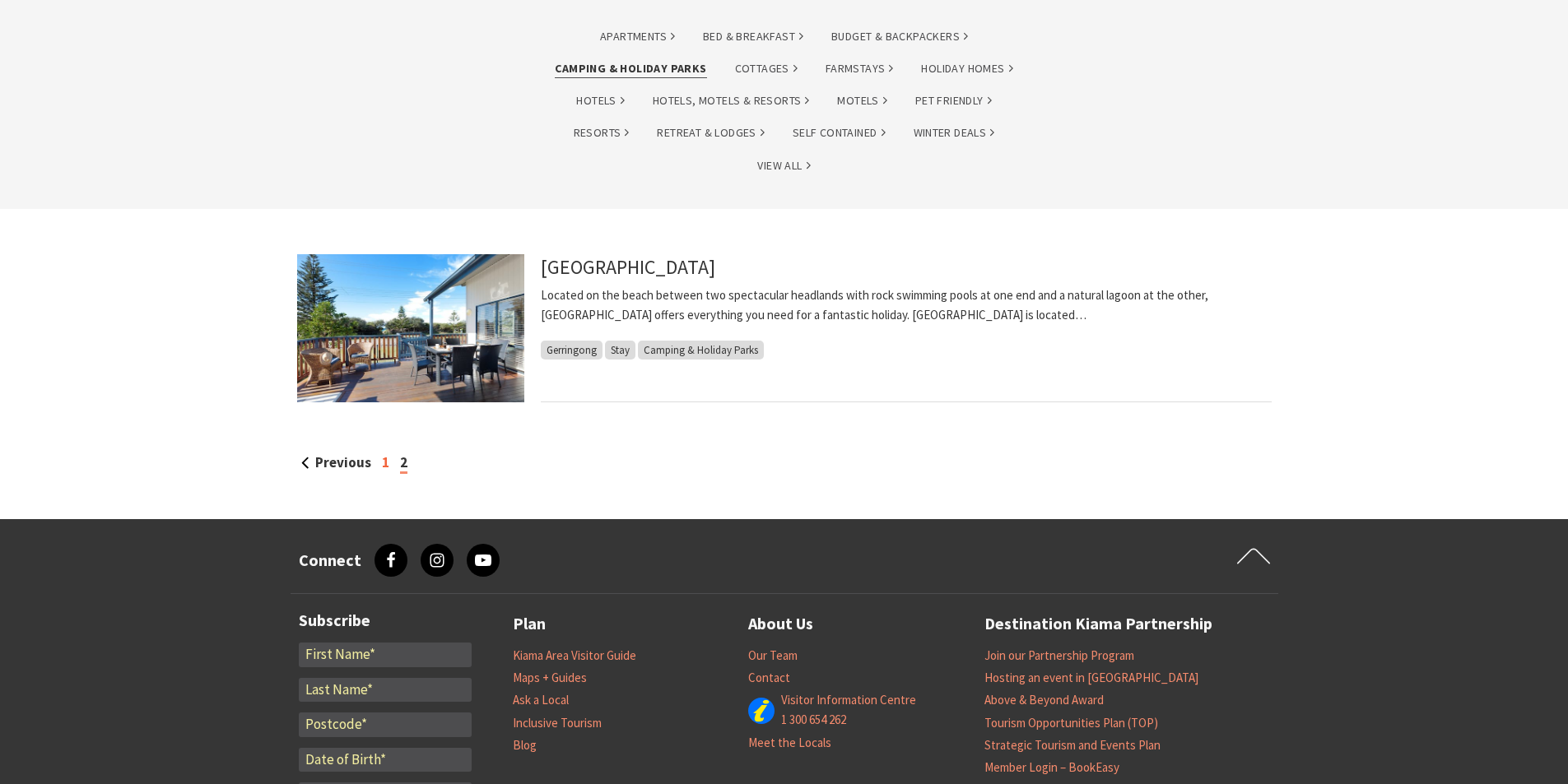
click at [386, 467] on link "1" at bounding box center [386, 463] width 8 height 18
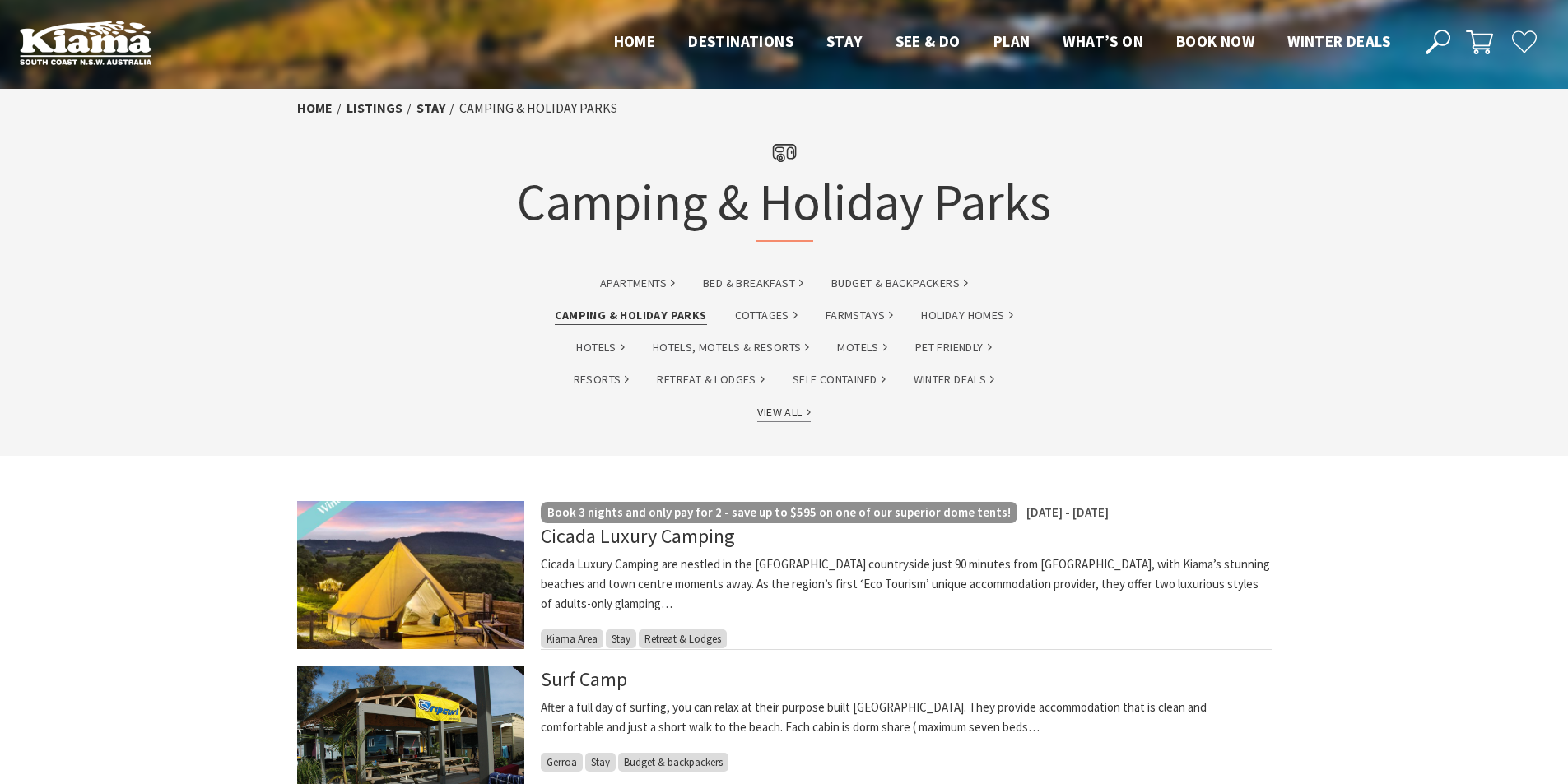
click at [794, 417] on link "View All" at bounding box center [784, 412] width 53 height 19
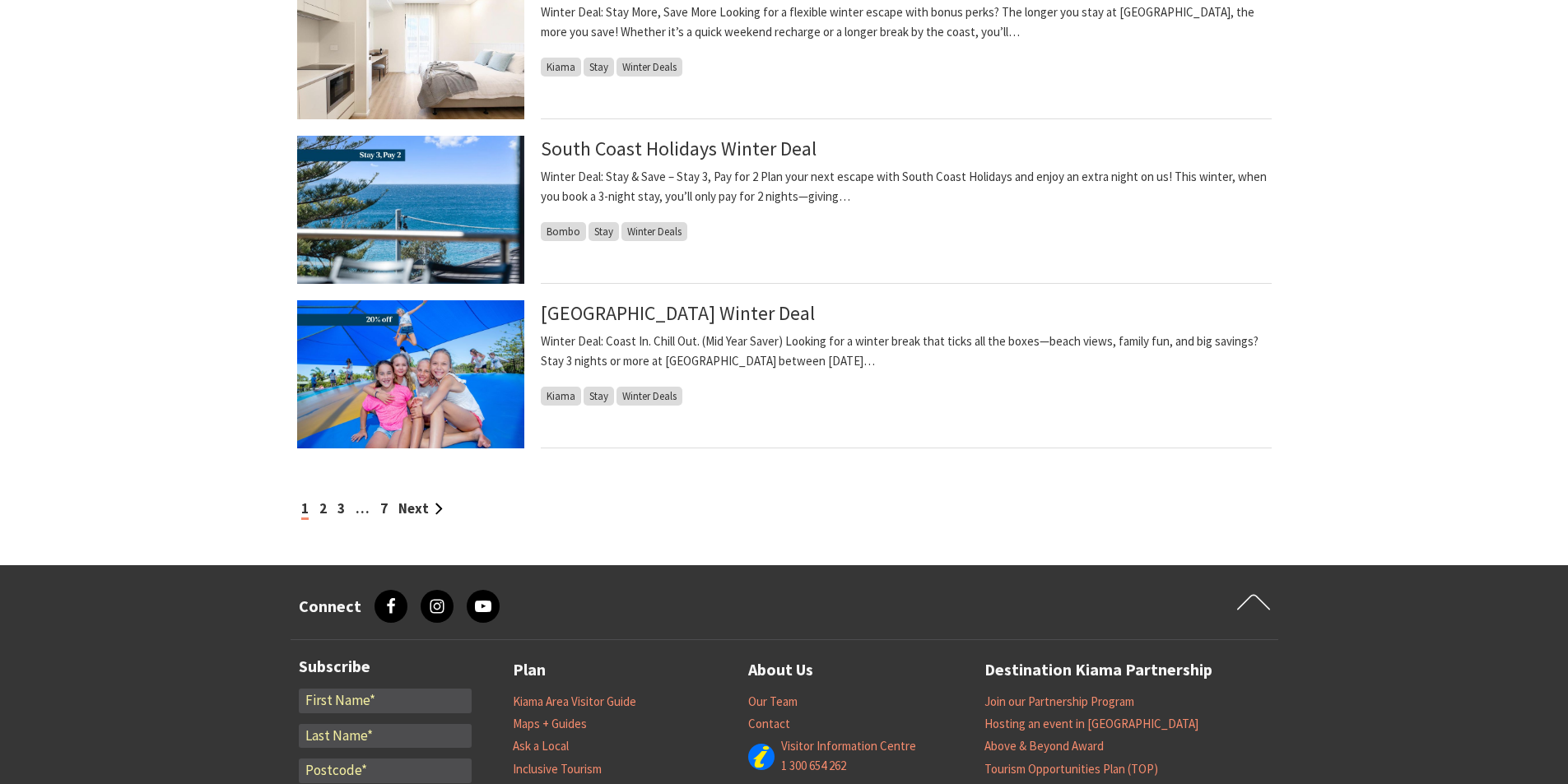
scroll to position [1646, 0]
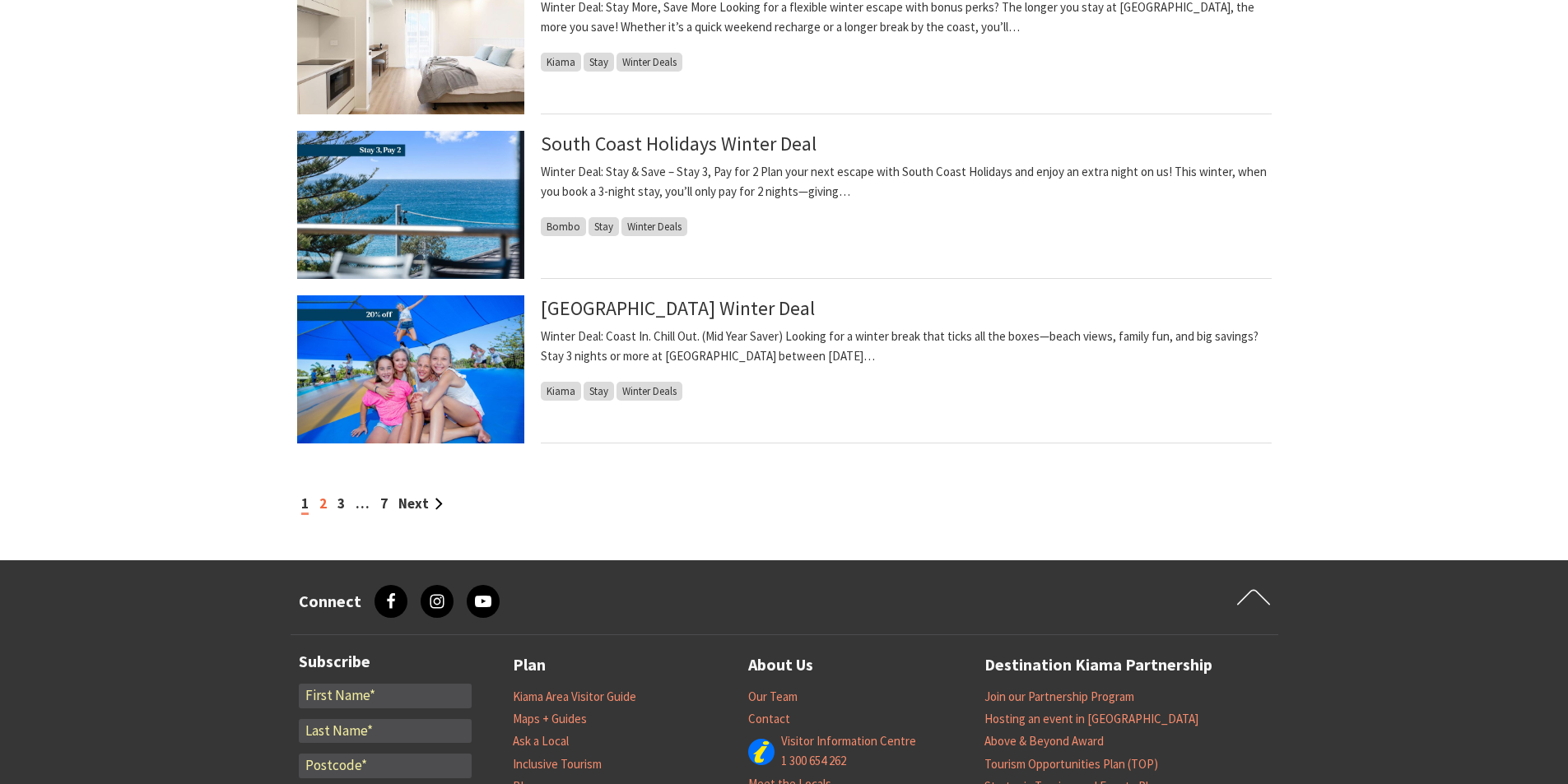
click at [320, 505] on link "2" at bounding box center [323, 504] width 8 height 18
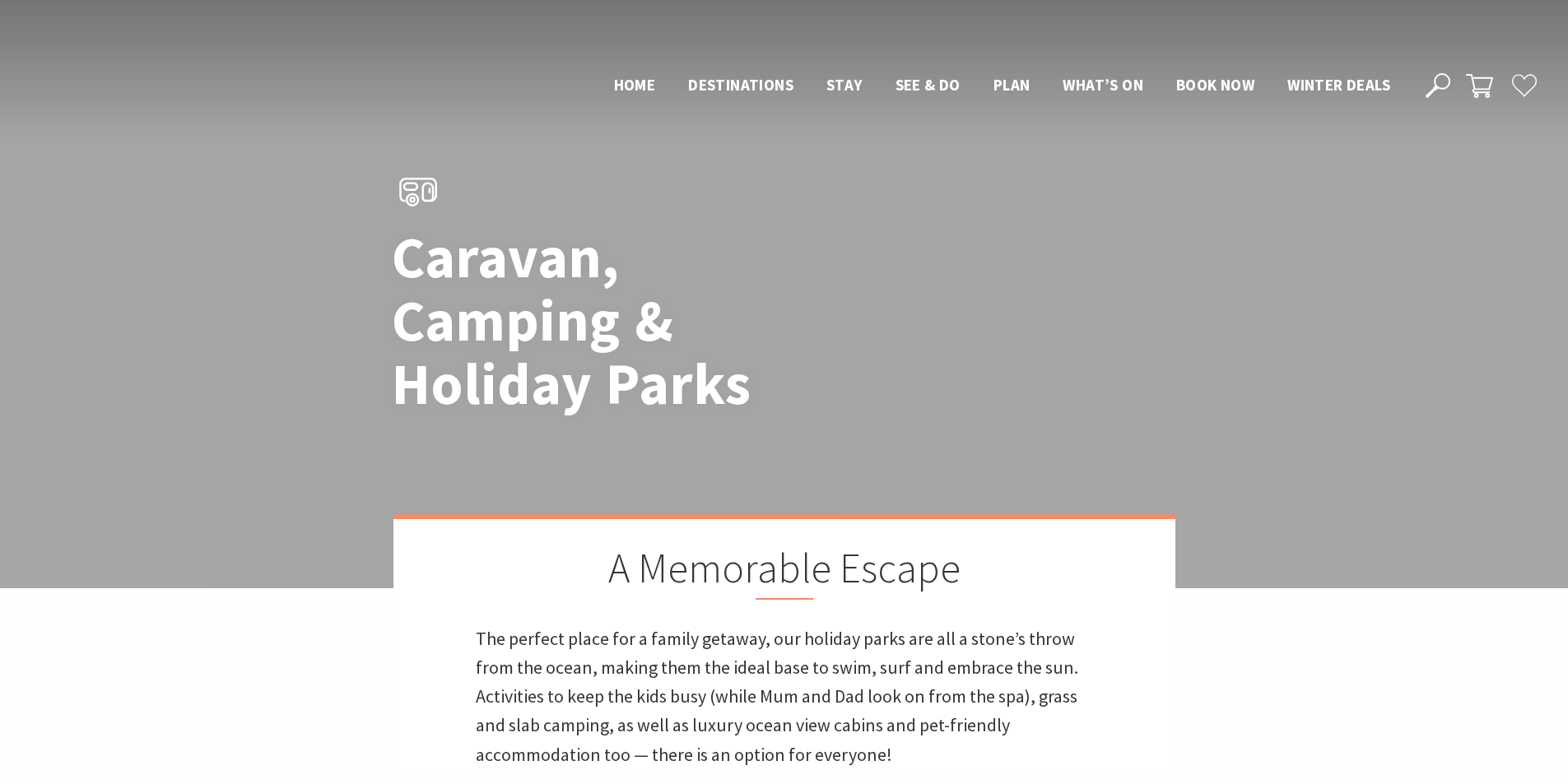
scroll to position [1563, 0]
